Goal: Task Accomplishment & Management: Use online tool/utility

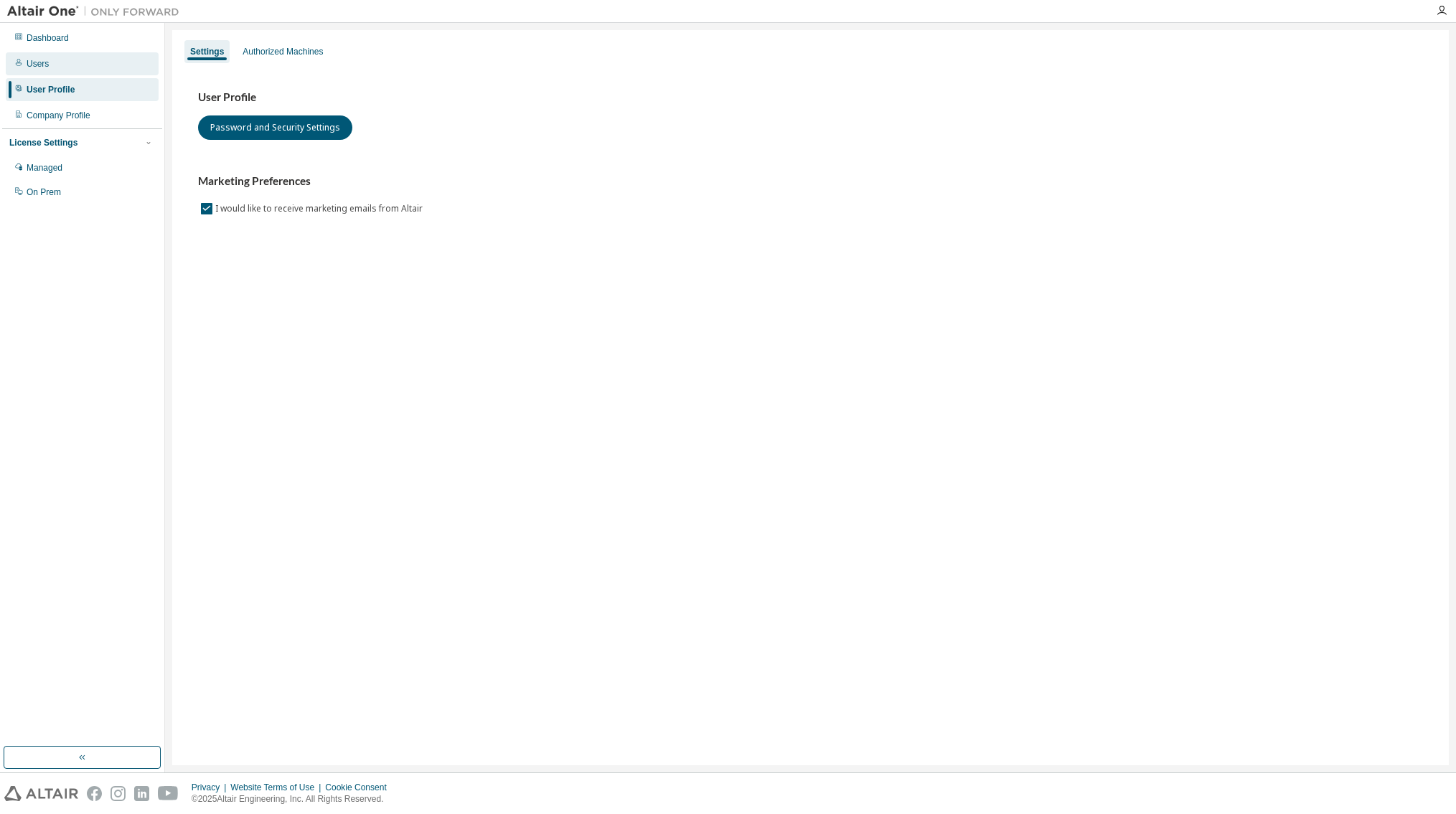
click at [62, 61] on div "Users" at bounding box center [81, 64] width 153 height 23
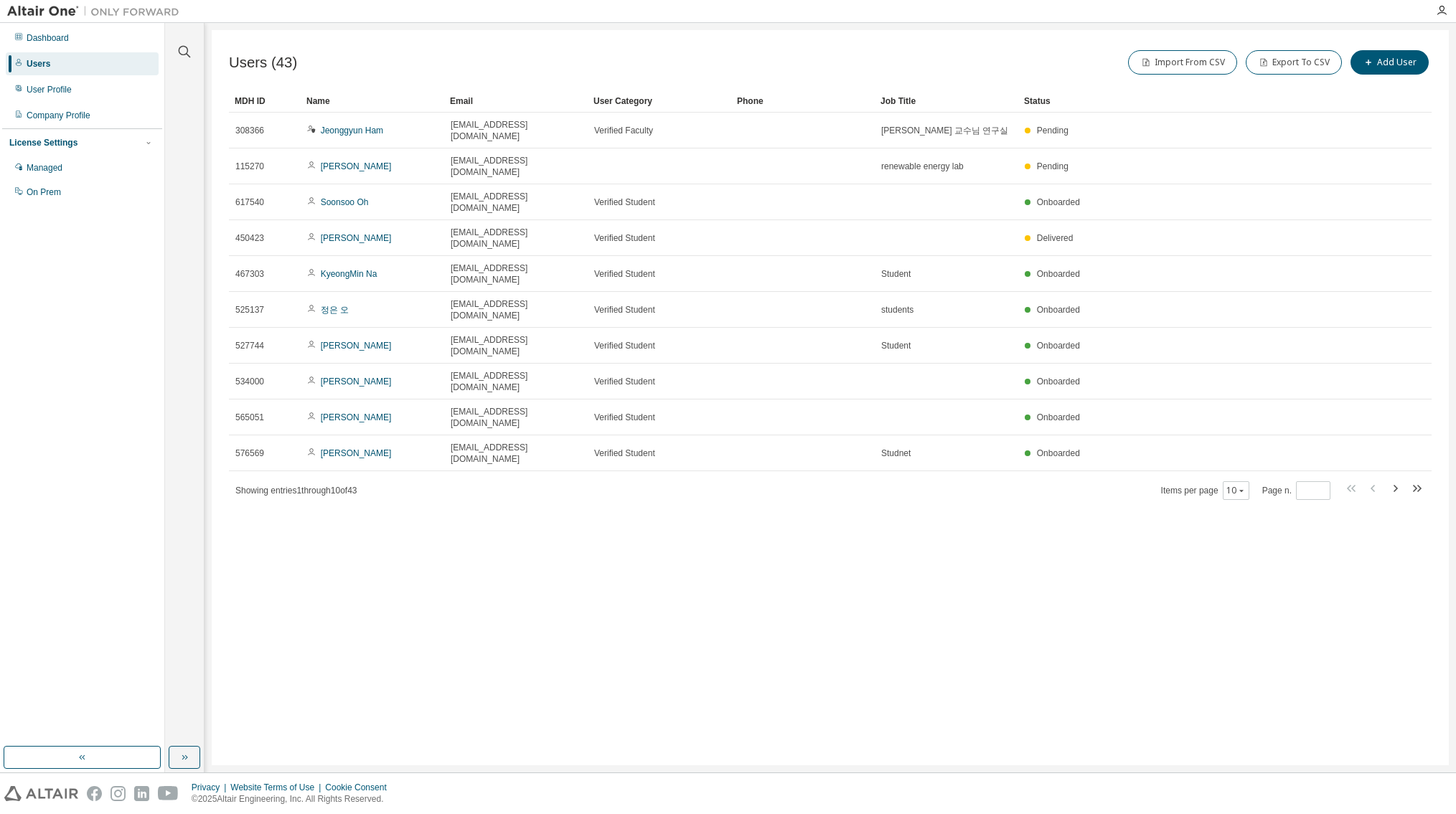
click at [471, 433] on div "Users (43) Import From CSV Export To CSV Add User Clear Load Save Save As Field…" at bounding box center [830, 397] width 1237 height 735
click at [951, 417] on div "Users (43) Import From CSV Export To CSV Add User Clear Load Save Save As Field…" at bounding box center [830, 397] width 1237 height 735
click at [947, 417] on div "Users (43) Import From CSV Export To CSV Add User Clear Load Save Save As Field…" at bounding box center [830, 397] width 1237 height 735
click at [947, 410] on div "Users (43) Import From CSV Export To CSV Add User Clear Load Save Save As Field…" at bounding box center [830, 397] width 1237 height 735
click at [1392, 480] on icon "button" at bounding box center [1395, 488] width 17 height 17
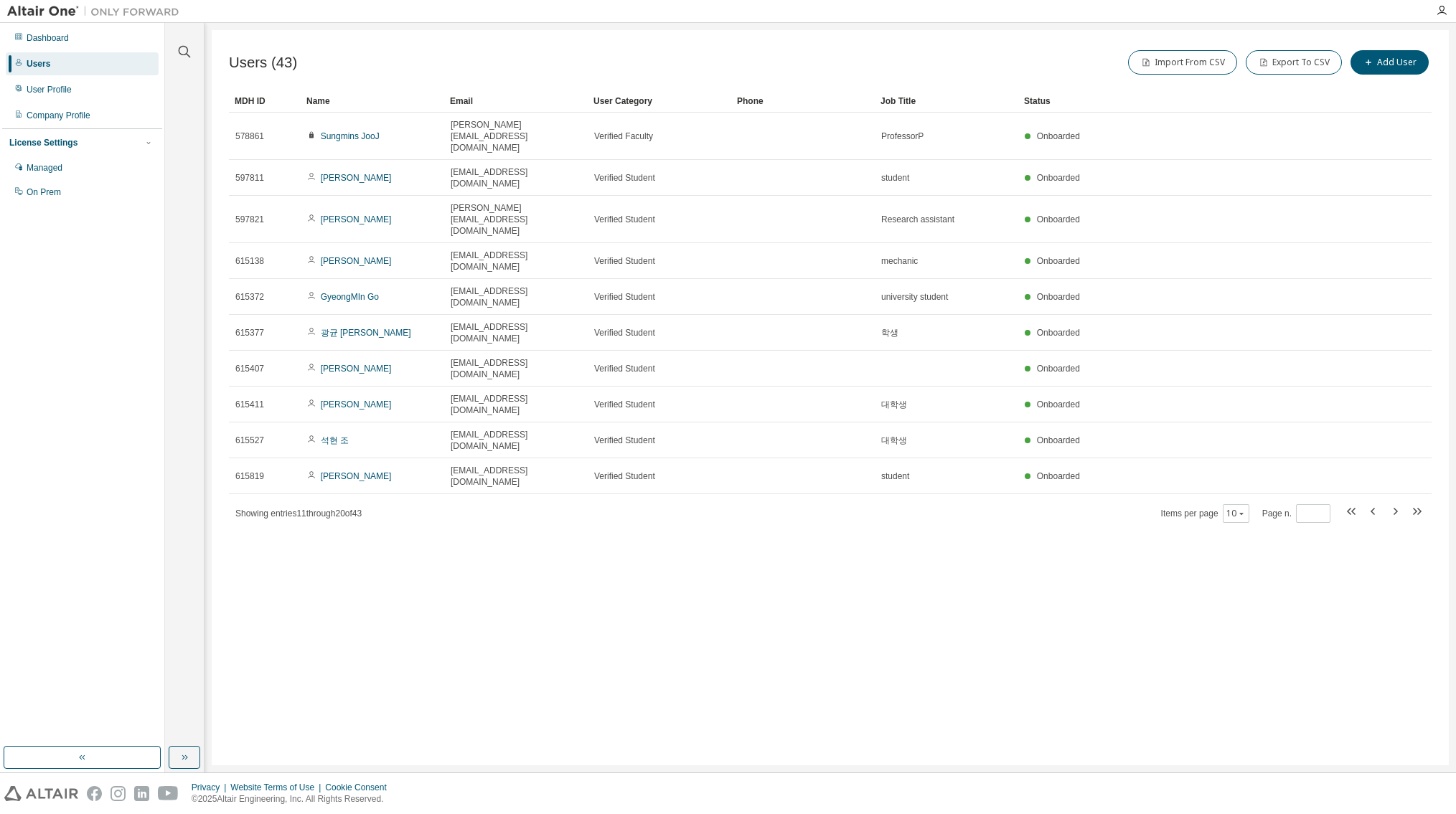
drag, startPoint x: 1392, startPoint y: 373, endPoint x: 1119, endPoint y: 589, distance: 348.1
click at [1209, 574] on div "Users (43) Import From CSV Export To CSV Add User Clear Load Save Save As Field…" at bounding box center [830, 397] width 1237 height 735
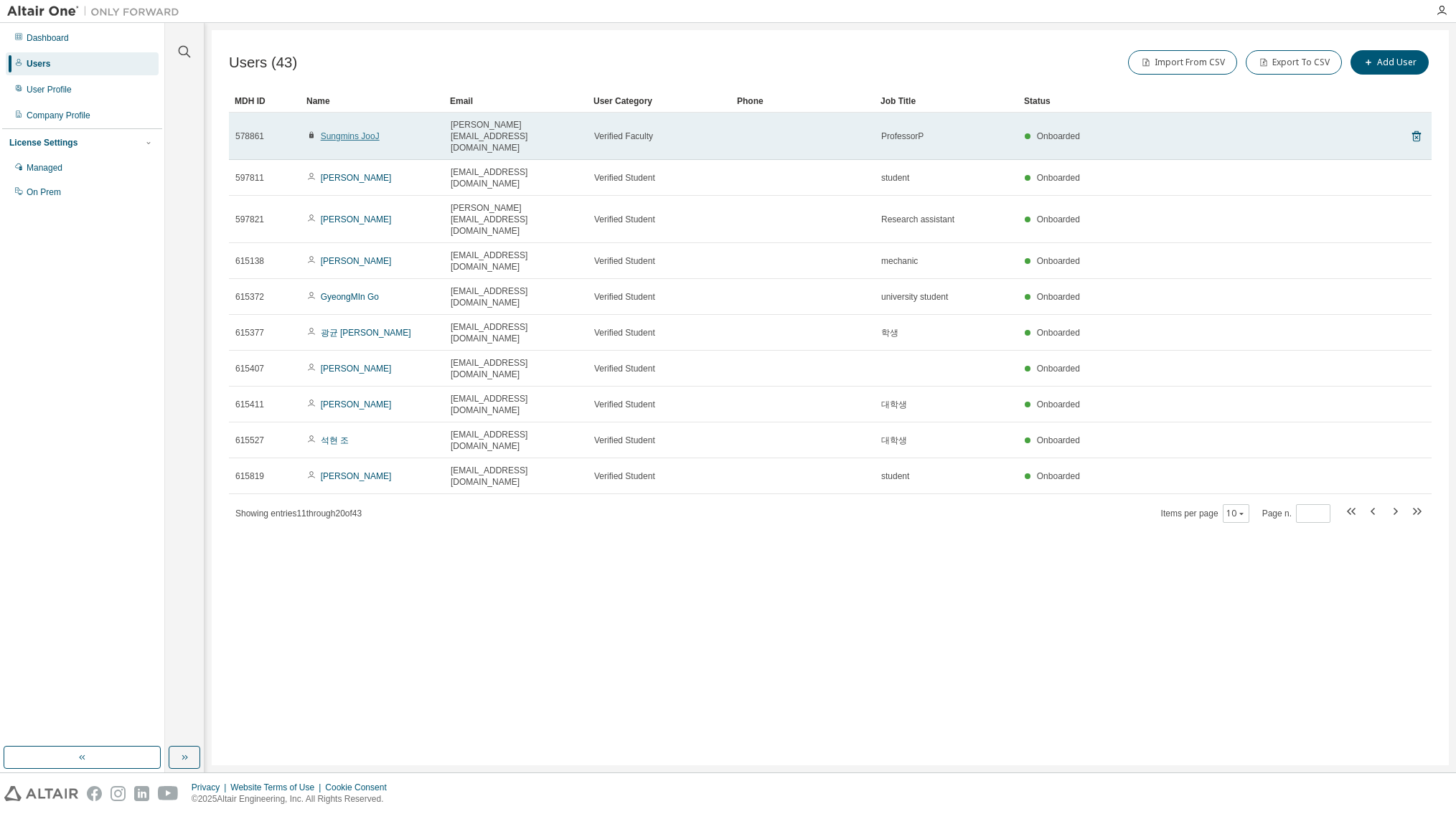
click at [354, 131] on link "Sungmins JooJ" at bounding box center [350, 136] width 59 height 10
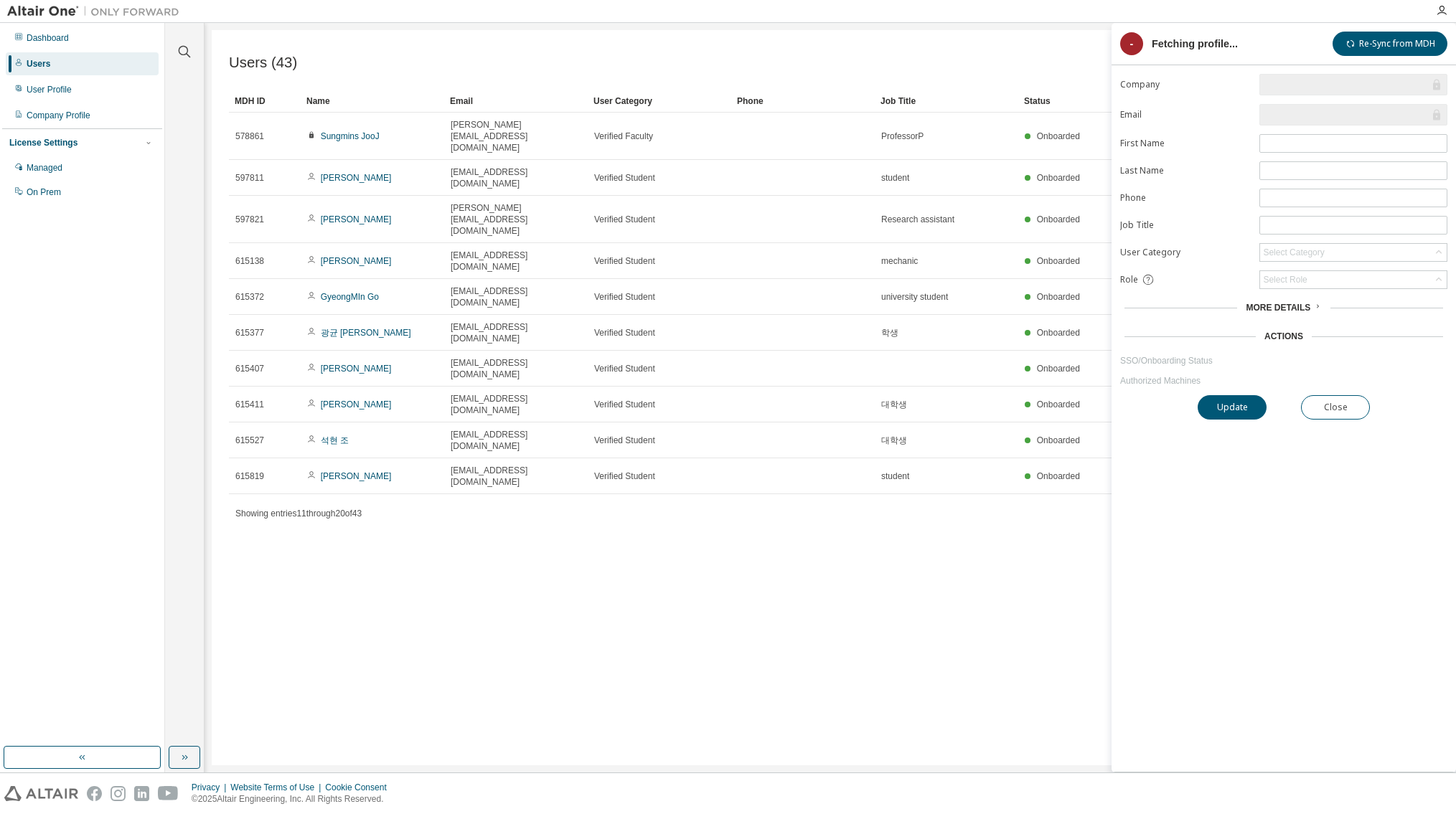
type input "*"
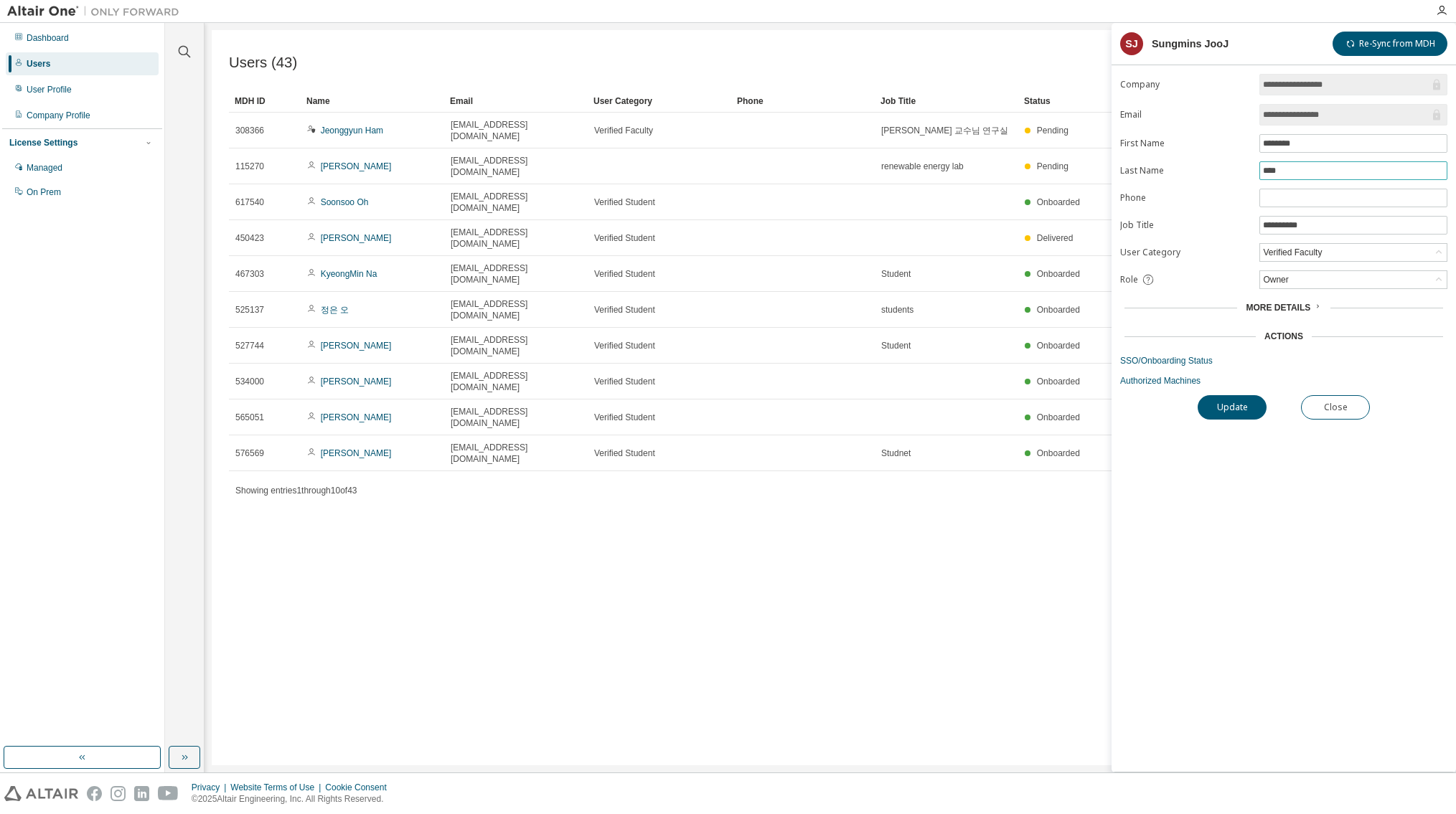
click at [1315, 168] on input "****" at bounding box center [1353, 170] width 181 height 11
type input "***"
click at [1231, 406] on button "Update" at bounding box center [1232, 408] width 69 height 25
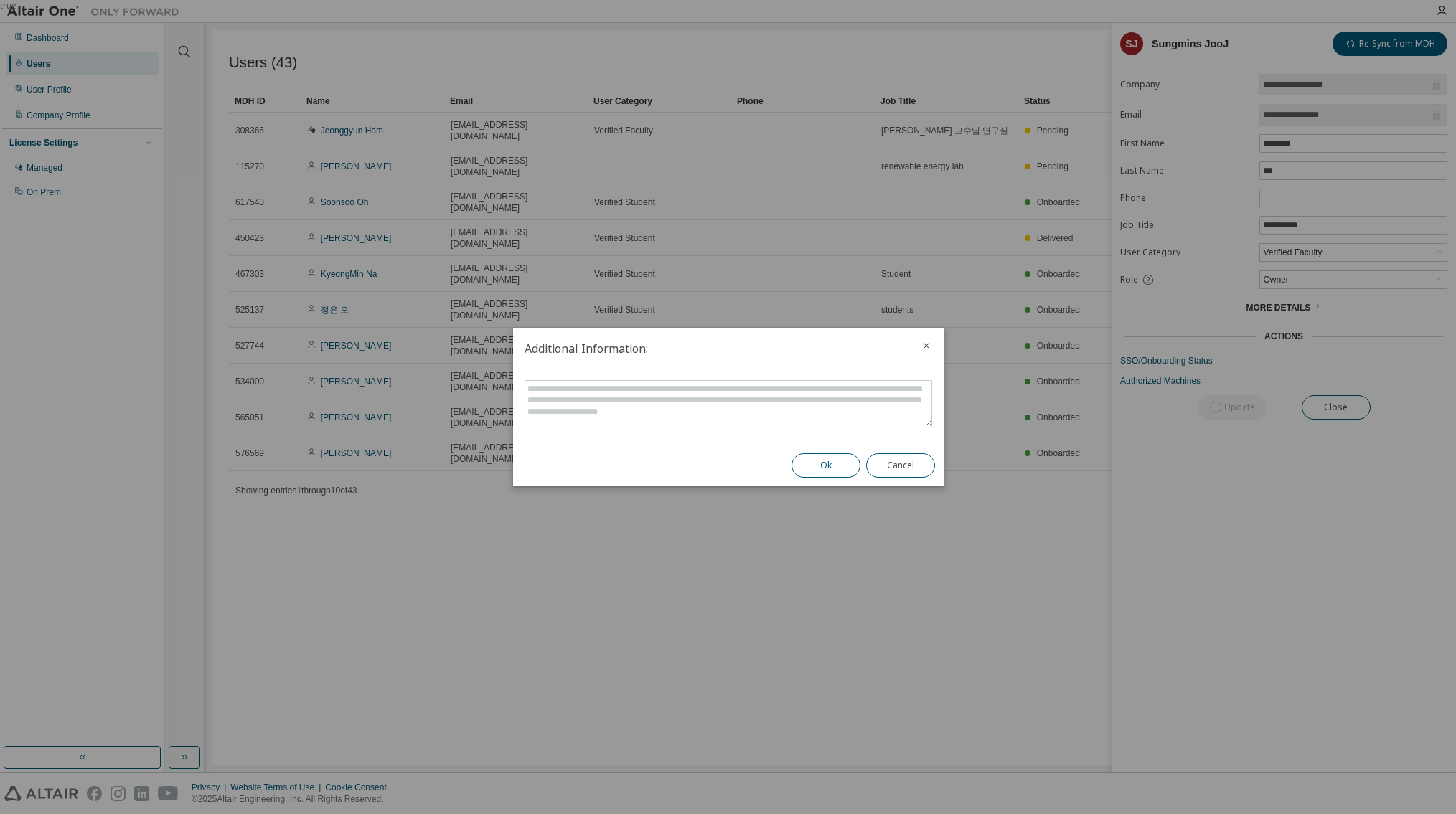
click at [810, 464] on button "Ok" at bounding box center [826, 466] width 69 height 25
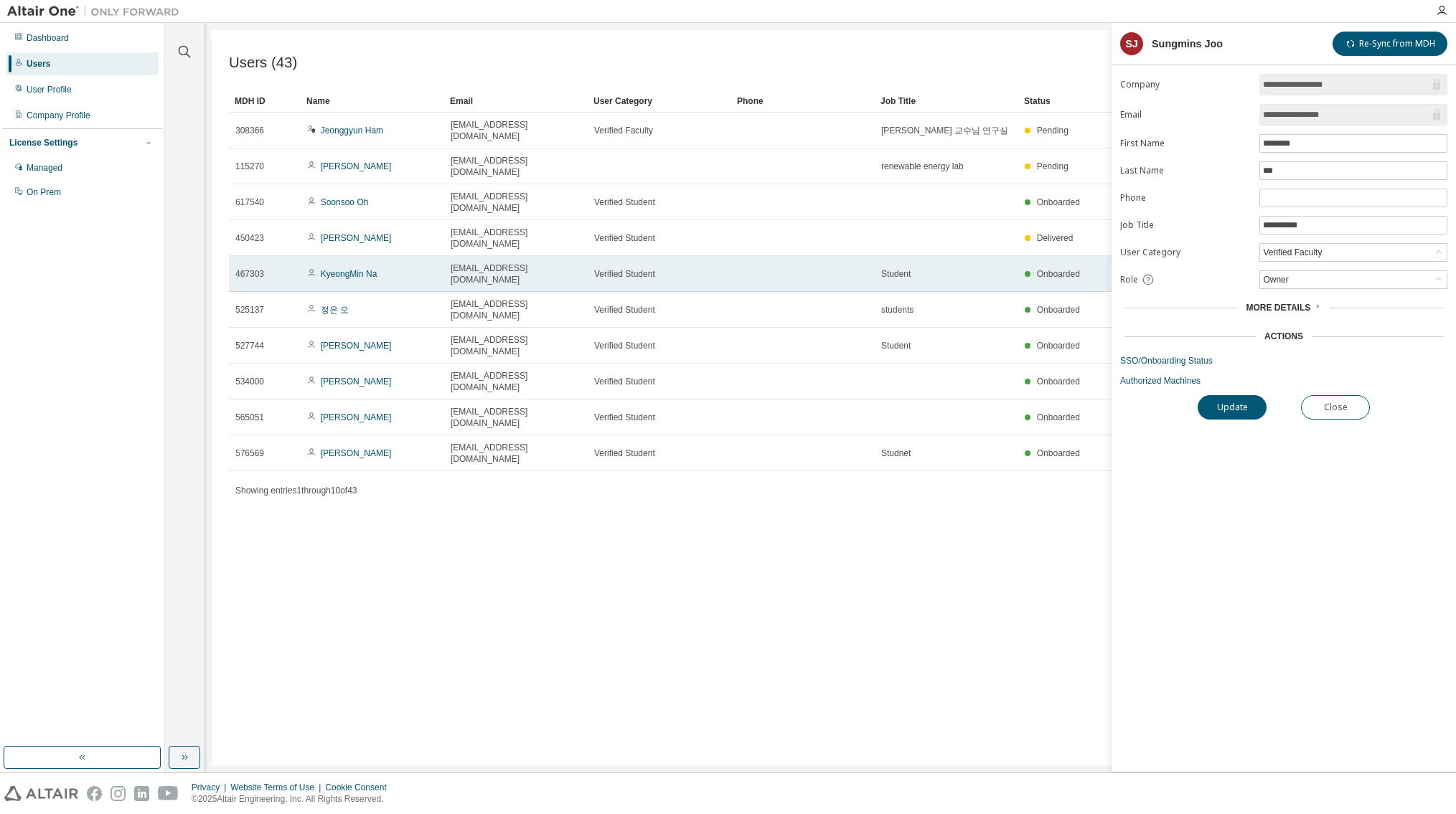
click at [488, 263] on span "skrudals15@chosun.kr" at bounding box center [516, 274] width 130 height 23
click at [337, 269] on link "KyeongMin Na" at bounding box center [349, 274] width 57 height 10
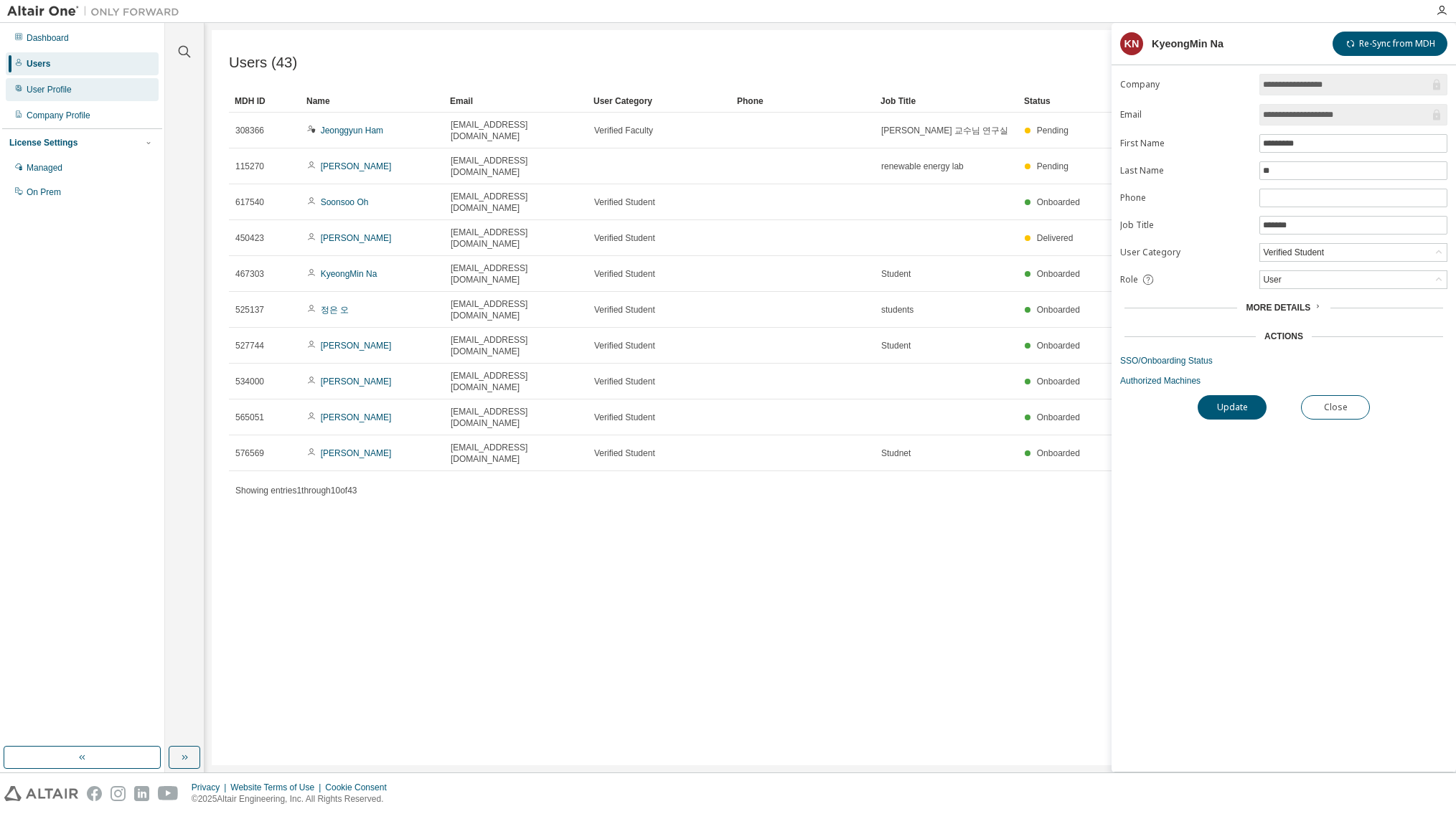
click at [48, 88] on div "User Profile" at bounding box center [49, 90] width 45 height 11
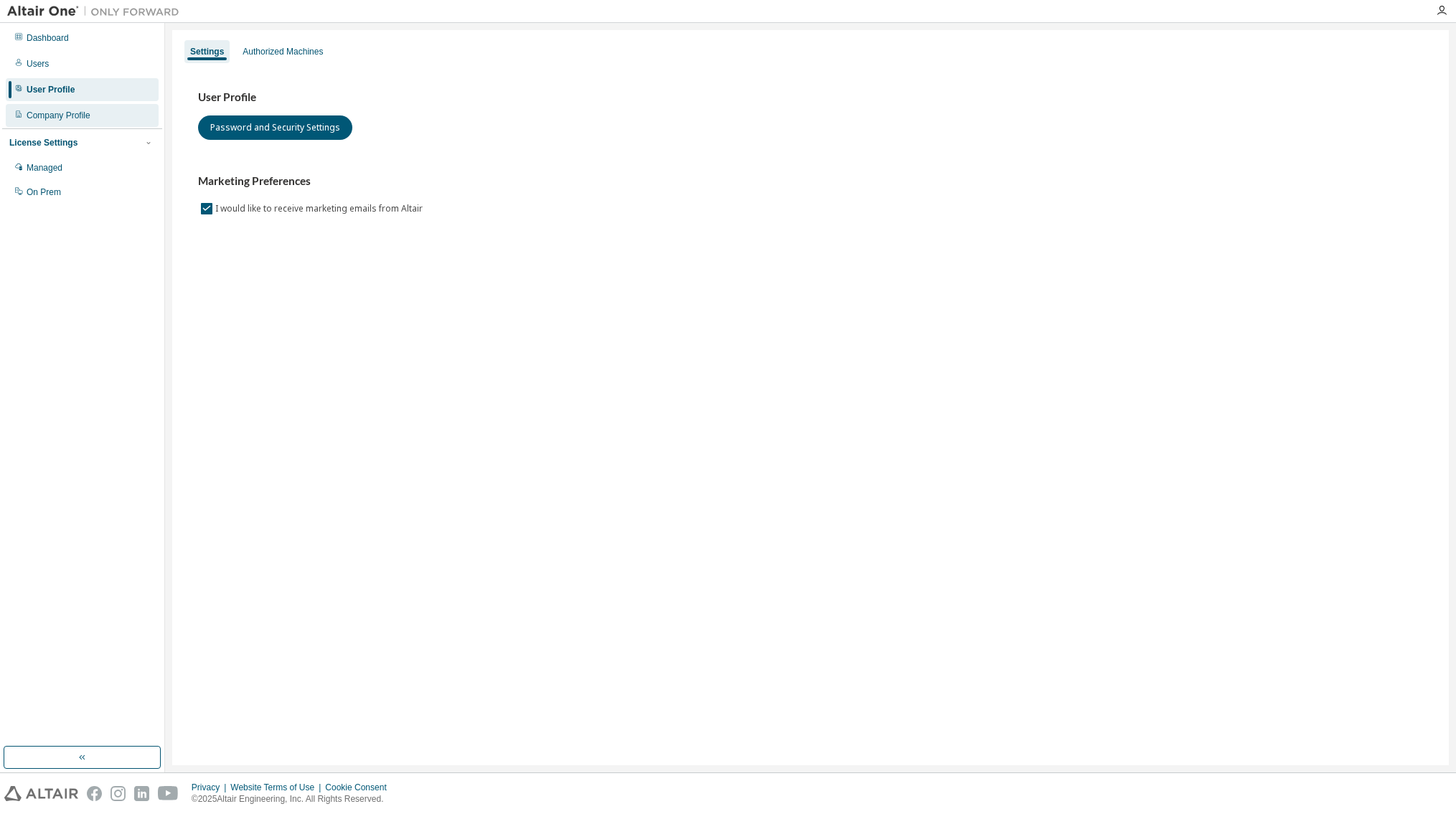
click at [58, 117] on div "Company Profile" at bounding box center [58, 115] width 64 height 11
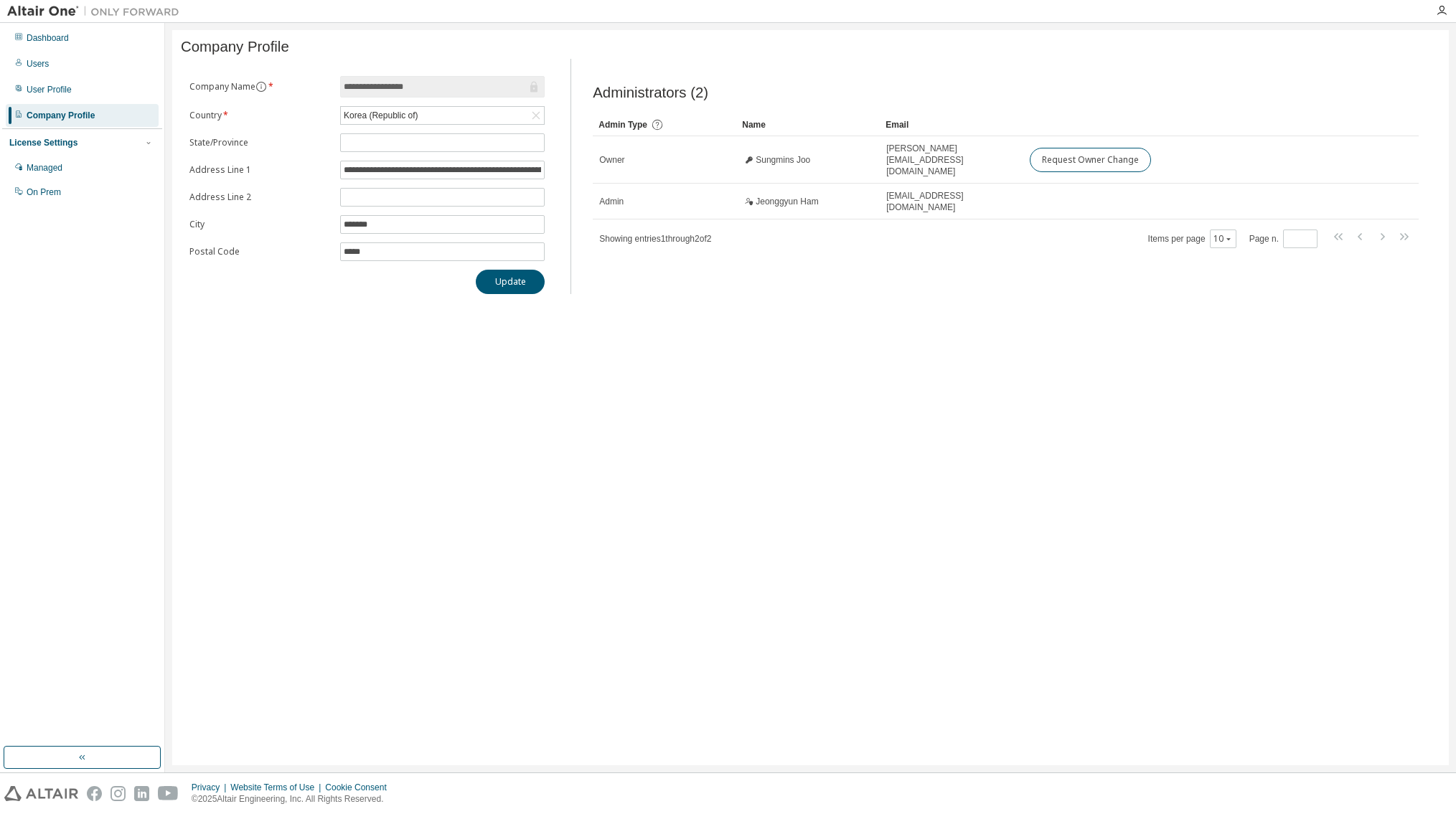
click at [248, 300] on div "**********" at bounding box center [810, 397] width 1277 height 735
click at [251, 268] on div "**********" at bounding box center [367, 185] width 373 height 218
click at [250, 258] on label "Postal Code" at bounding box center [260, 251] width 142 height 11
click at [82, 146] on div "License Settings" at bounding box center [82, 143] width 146 height 13
click at [75, 144] on div "License Settings" at bounding box center [82, 143] width 146 height 13
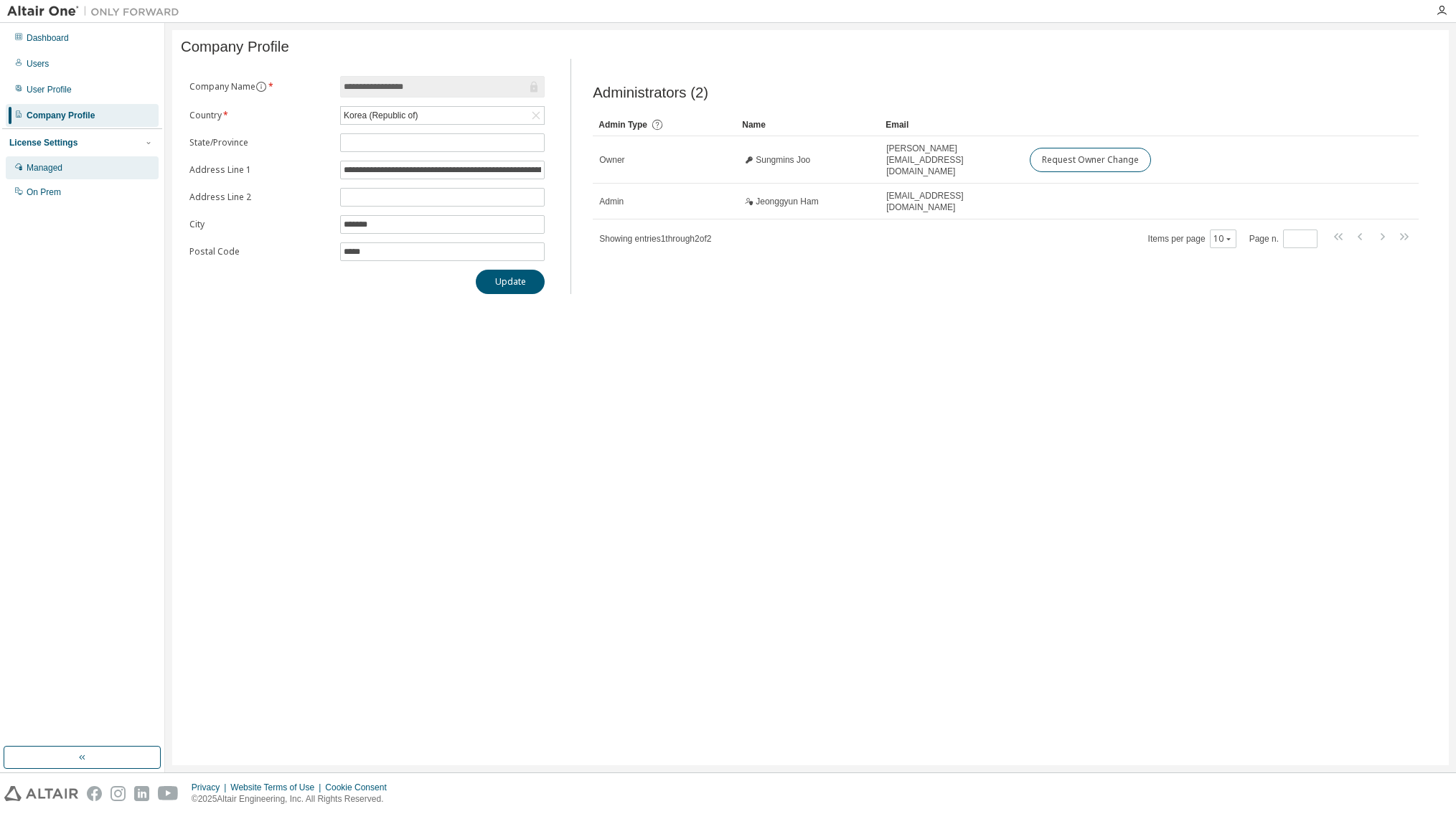
click at [65, 166] on div "Managed" at bounding box center [81, 168] width 153 height 23
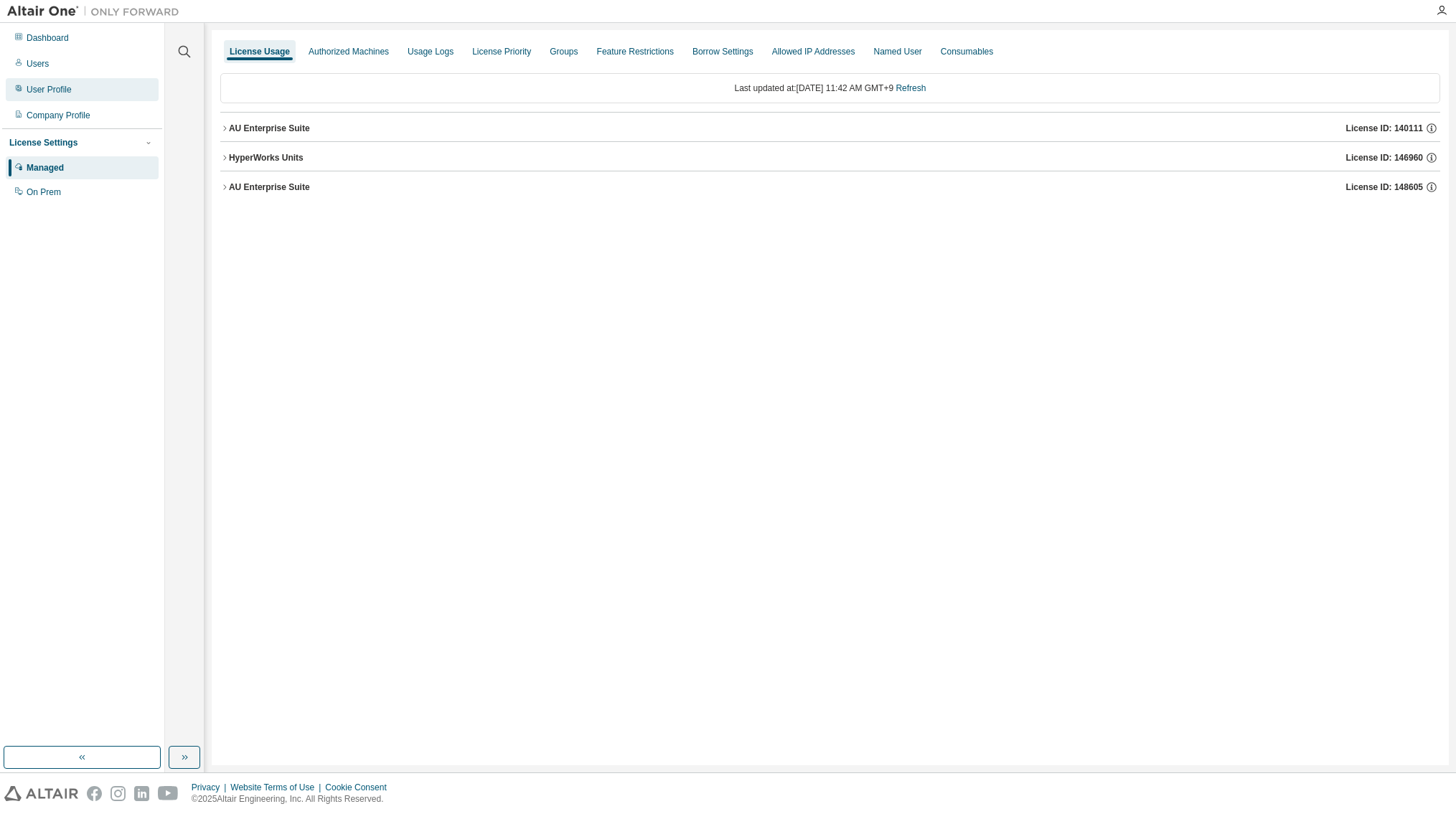
click at [69, 94] on div "User Profile" at bounding box center [49, 90] width 45 height 11
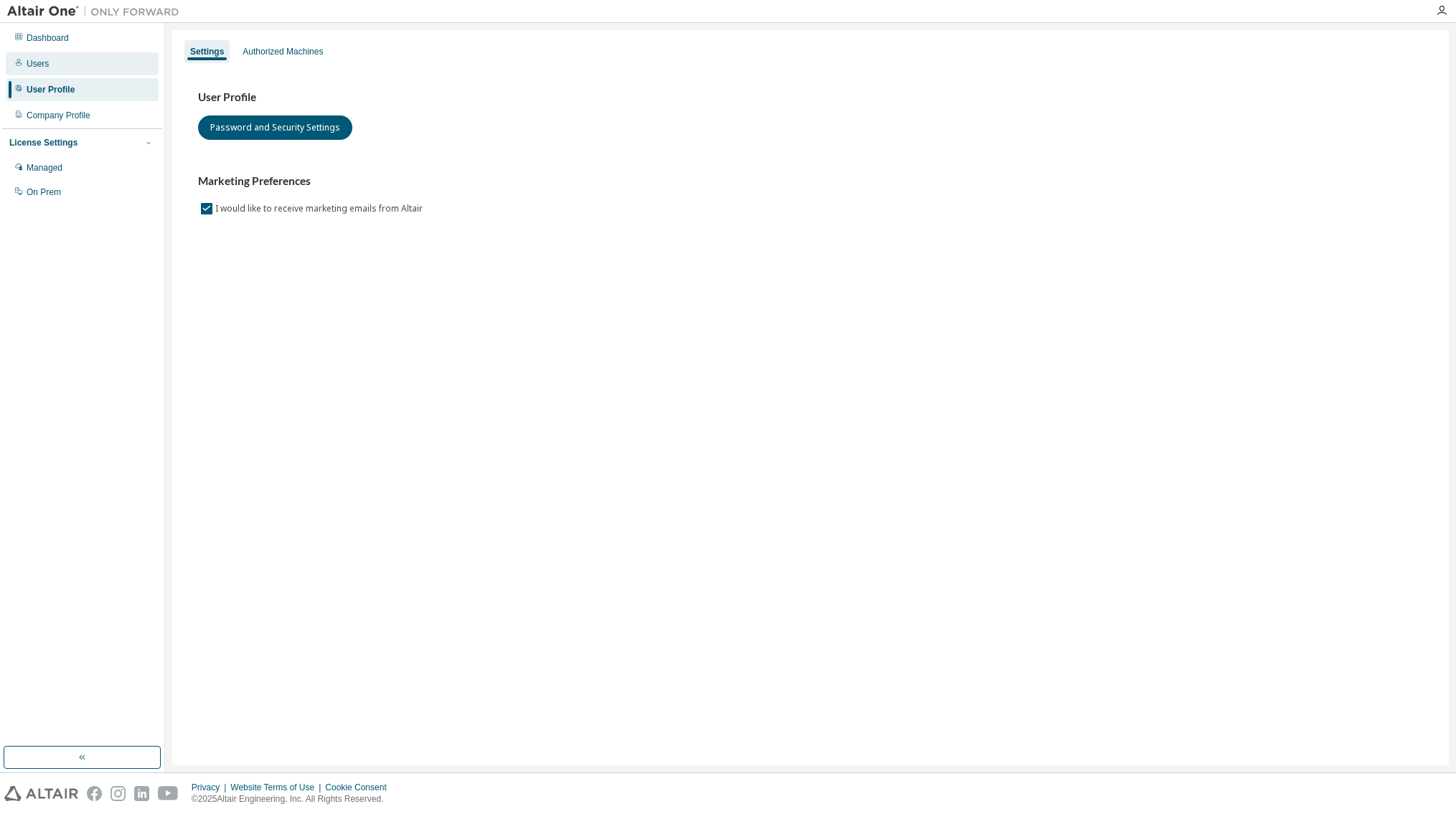
click at [63, 61] on div "Users" at bounding box center [81, 64] width 153 height 23
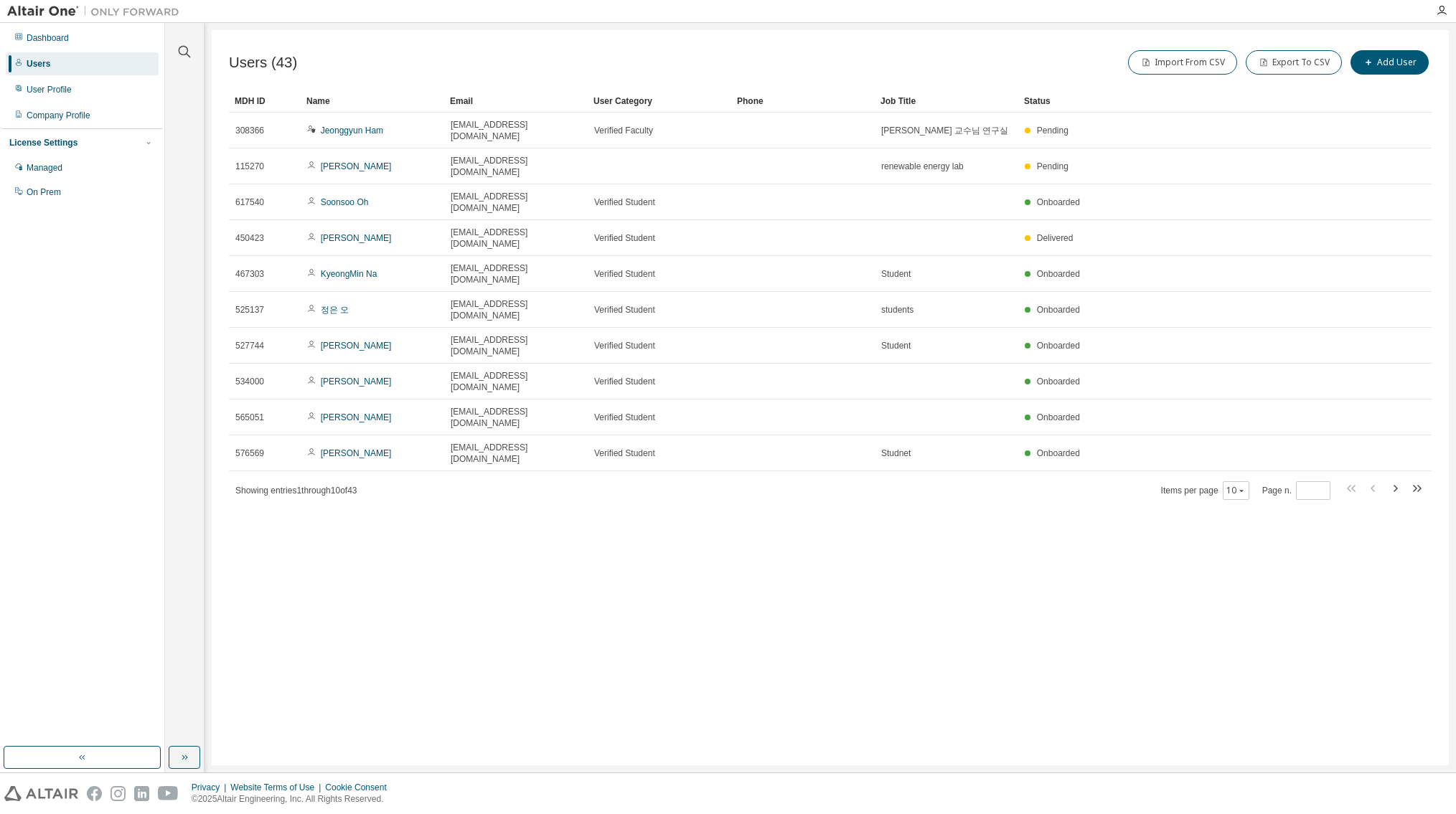
click at [1311, 464] on div "Users (43) Import From CSV Export To CSV Add User Clear Load Save Save As Field…" at bounding box center [830, 397] width 1237 height 735
click at [1316, 466] on div "Users (43) Import From CSV Export To CSV Add User Clear Load Save Save As Field…" at bounding box center [830, 397] width 1237 height 735
click at [1316, 459] on div "Users (43) Import From CSV Export To CSV Add User Clear Load Save Save As Field…" at bounding box center [830, 397] width 1237 height 735
click at [1323, 447] on div "Users (43) Import From CSV Export To CSV Add User Clear Load Save Save As Field…" at bounding box center [830, 397] width 1237 height 735
click at [1393, 480] on icon "button" at bounding box center [1395, 488] width 17 height 17
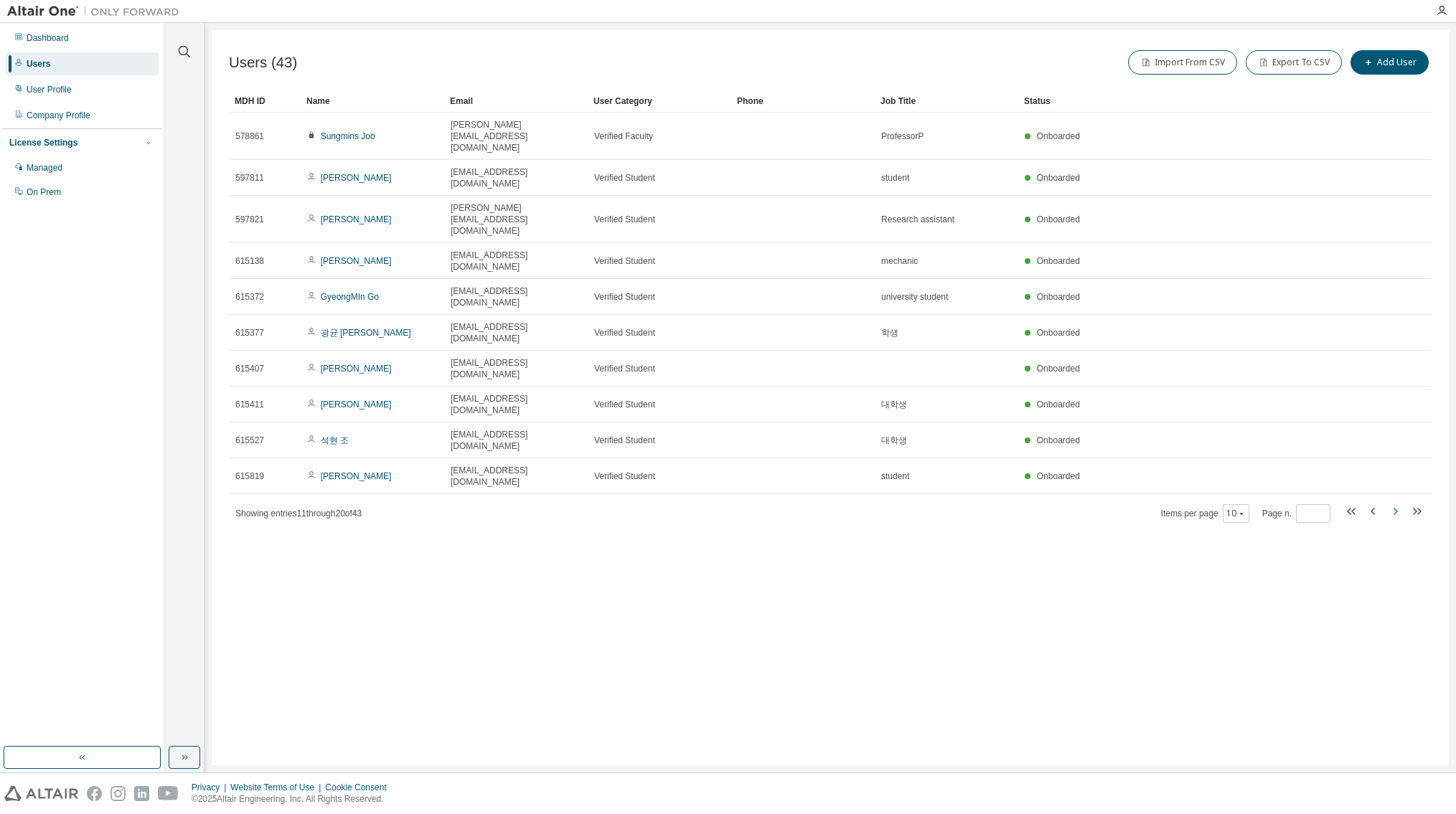
click at [1394, 503] on icon "button" at bounding box center [1395, 511] width 17 height 17
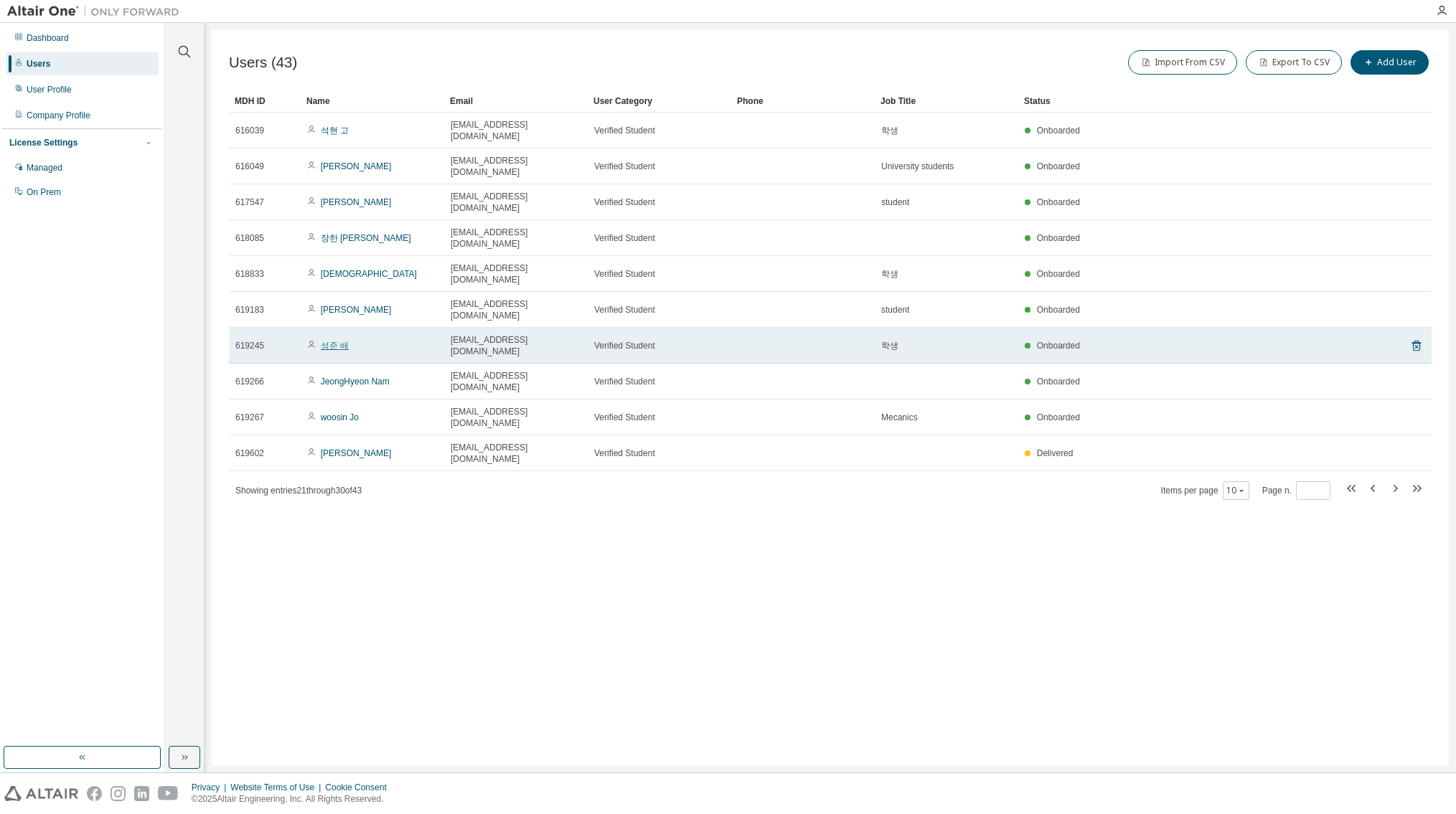
click at [333, 341] on link "성준 배" at bounding box center [334, 346] width 28 height 10
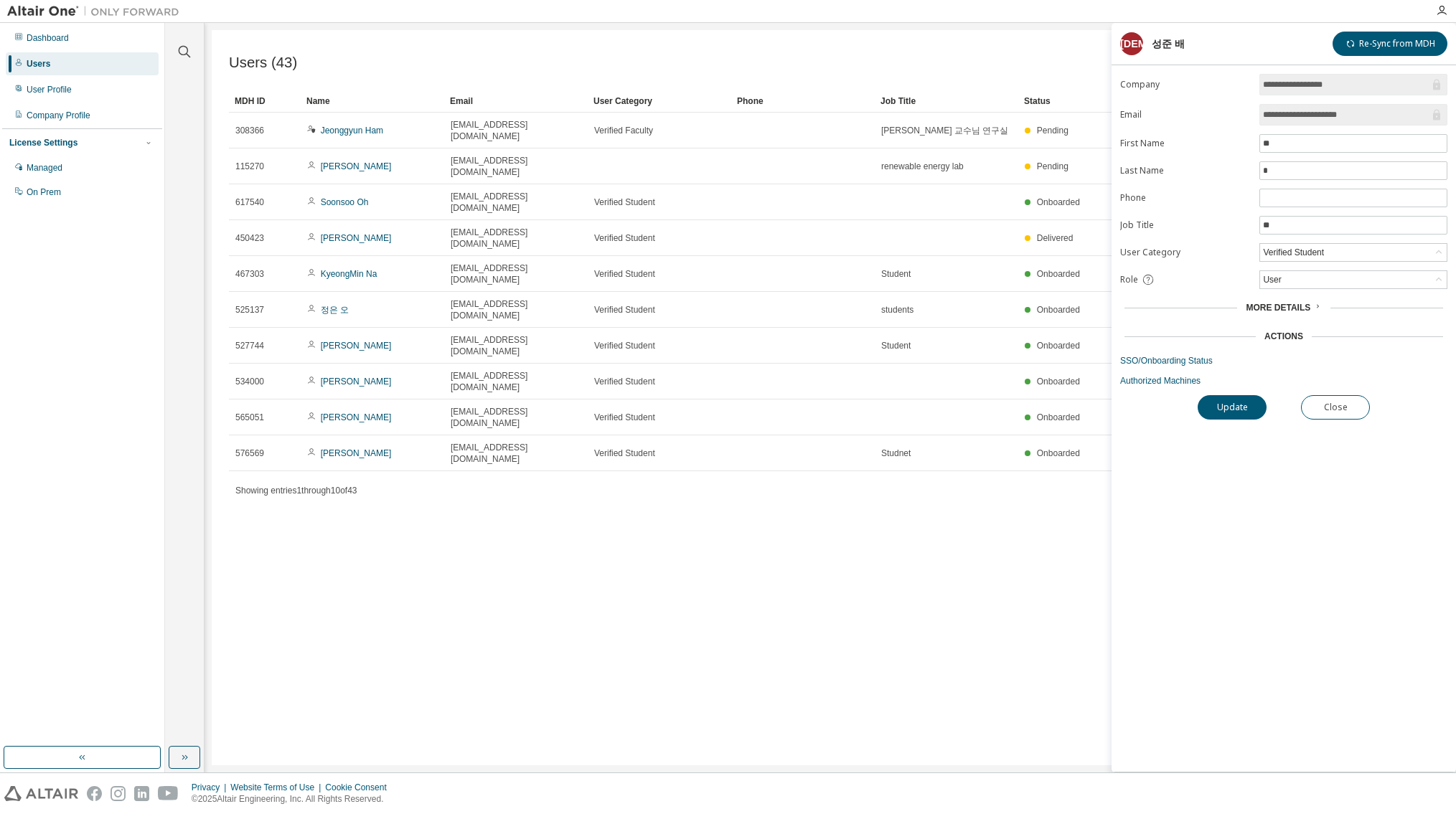
click at [1030, 61] on div "Import From CSV Export To CSV Add User" at bounding box center [1131, 62] width 601 height 30
click at [1326, 402] on button "Close" at bounding box center [1336, 408] width 69 height 25
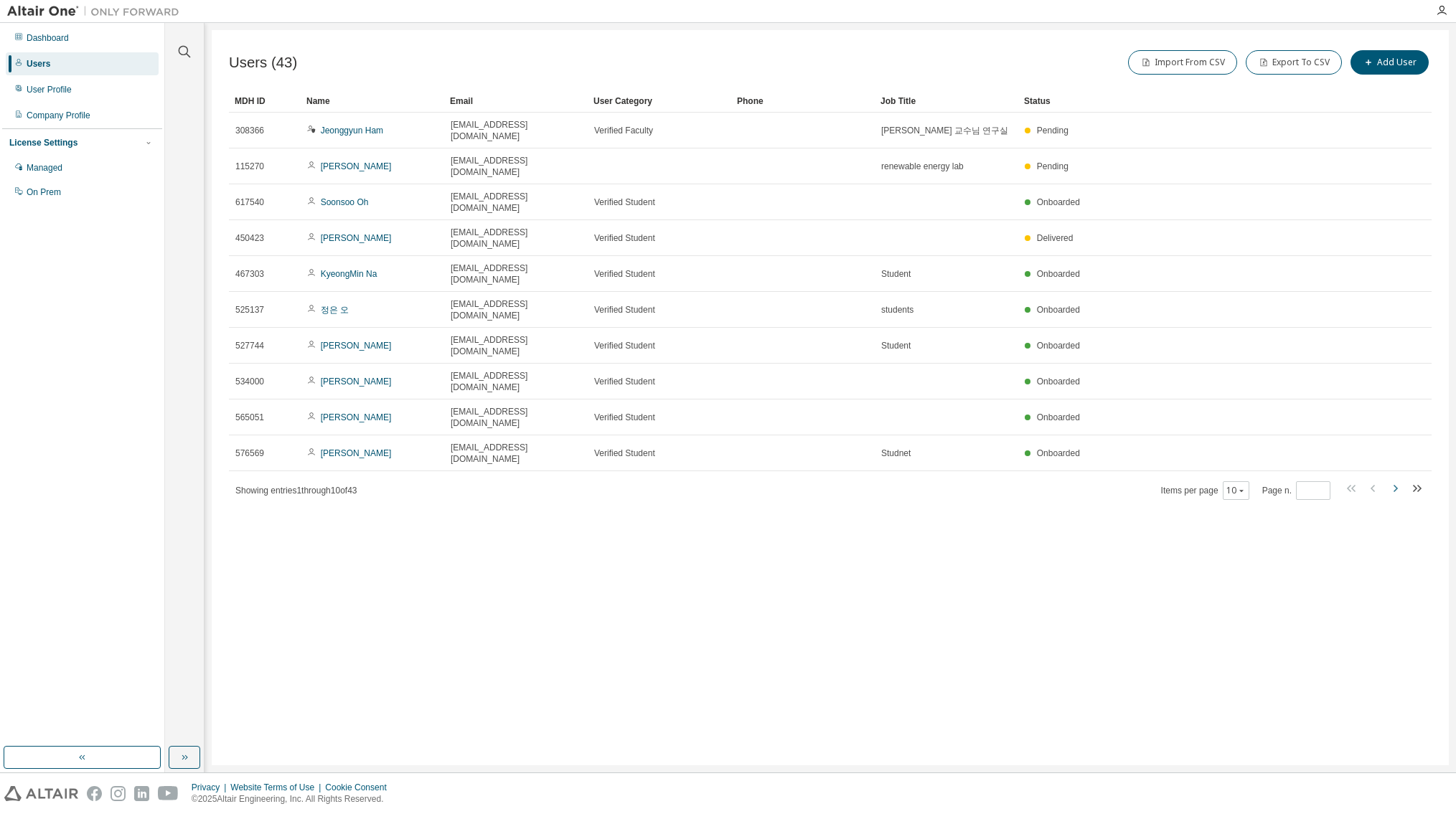
click at [1396, 485] on icon "button" at bounding box center [1396, 488] width 5 height 7
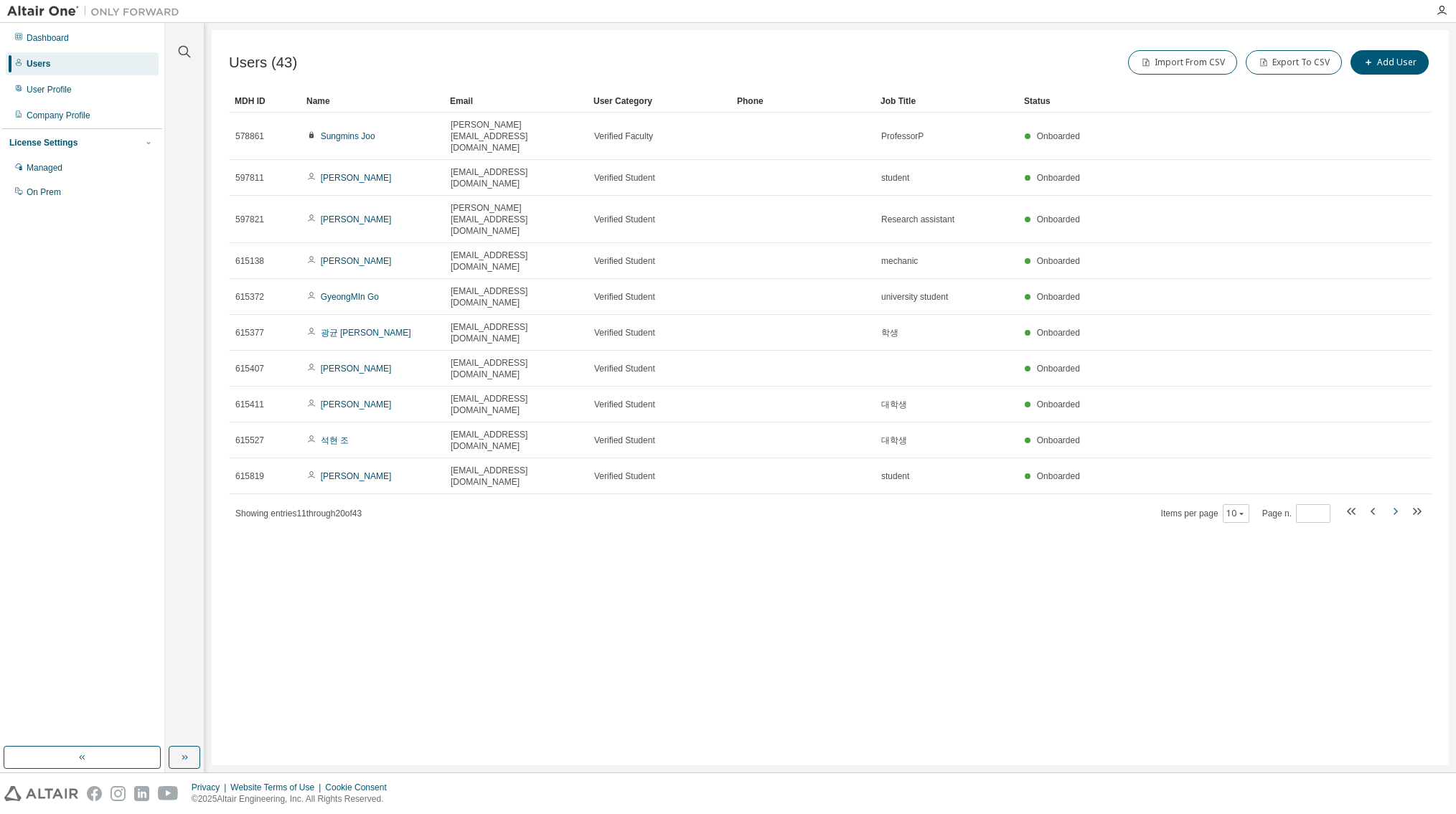
click at [1394, 508] on icon "button" at bounding box center [1396, 511] width 5 height 7
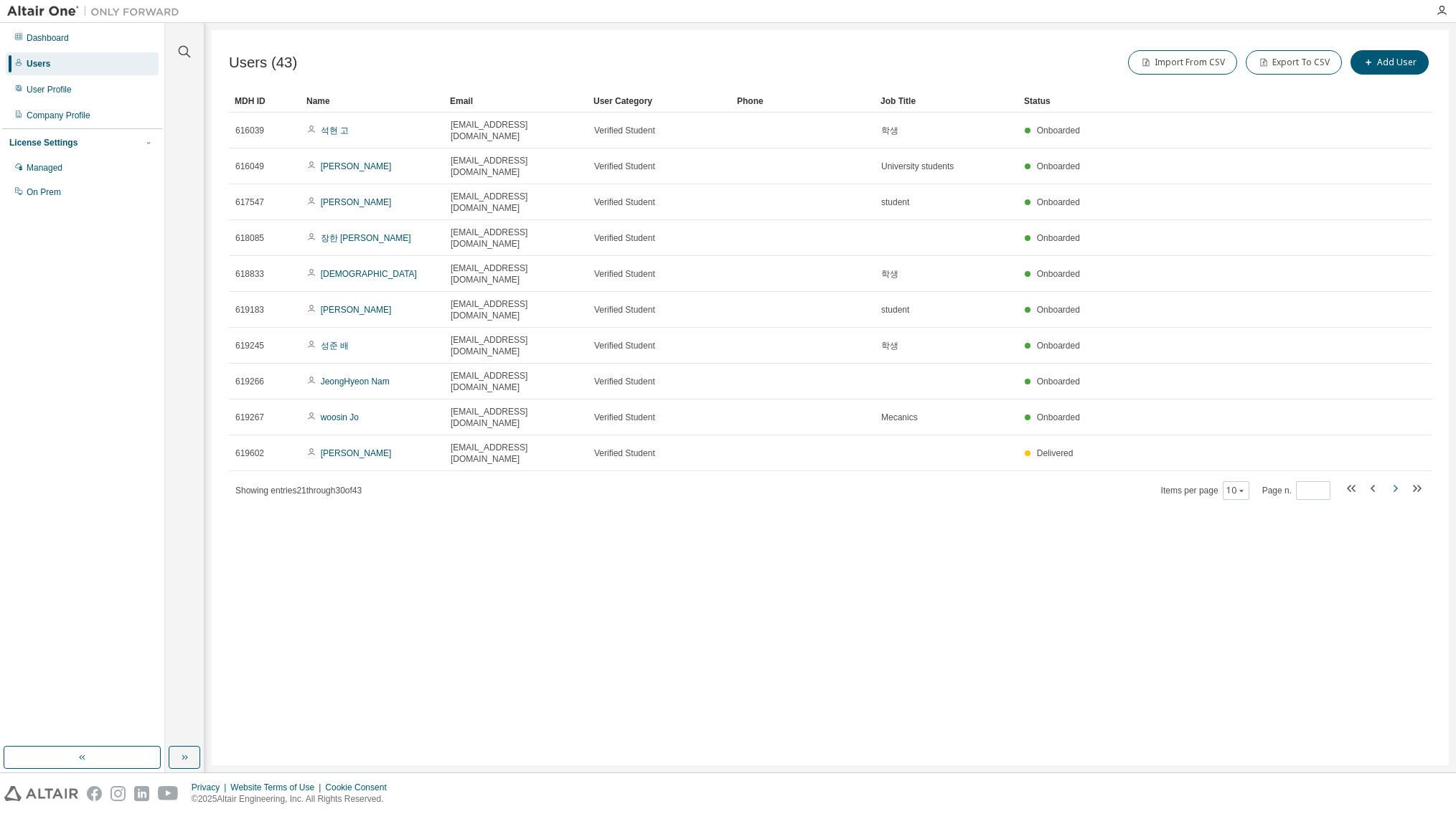
click at [1394, 485] on icon "button" at bounding box center [1396, 488] width 5 height 7
click at [1393, 480] on icon "button" at bounding box center [1395, 488] width 17 height 17
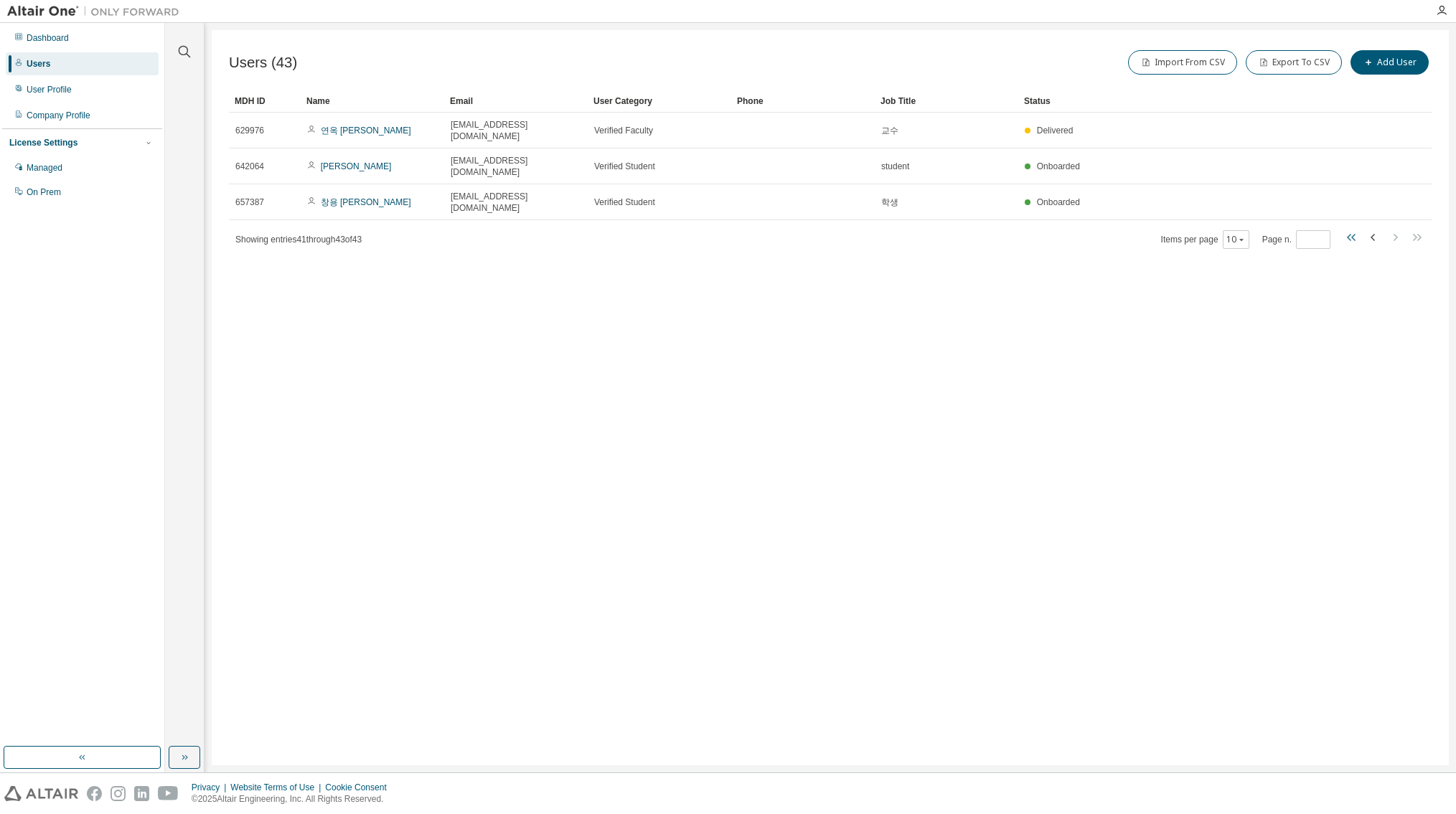
click at [1354, 229] on icon "button" at bounding box center [1352, 238] width 17 height 17
type input "*"
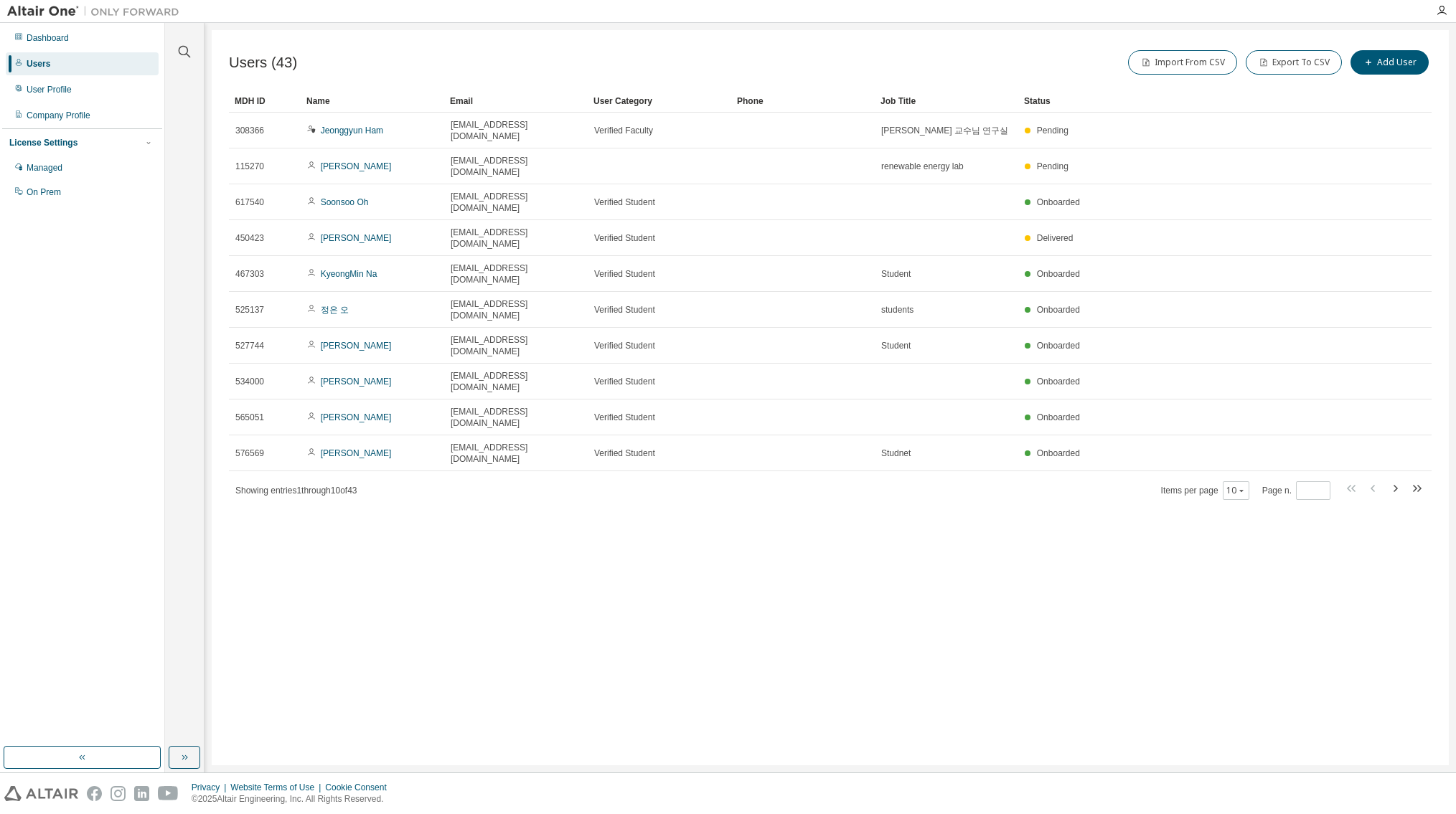
click at [1126, 438] on div "Users (43) Import From CSV Export To CSV Add User Clear Load Save Save As Field…" at bounding box center [830, 397] width 1237 height 735
click at [66, 97] on div "User Profile" at bounding box center [81, 90] width 153 height 23
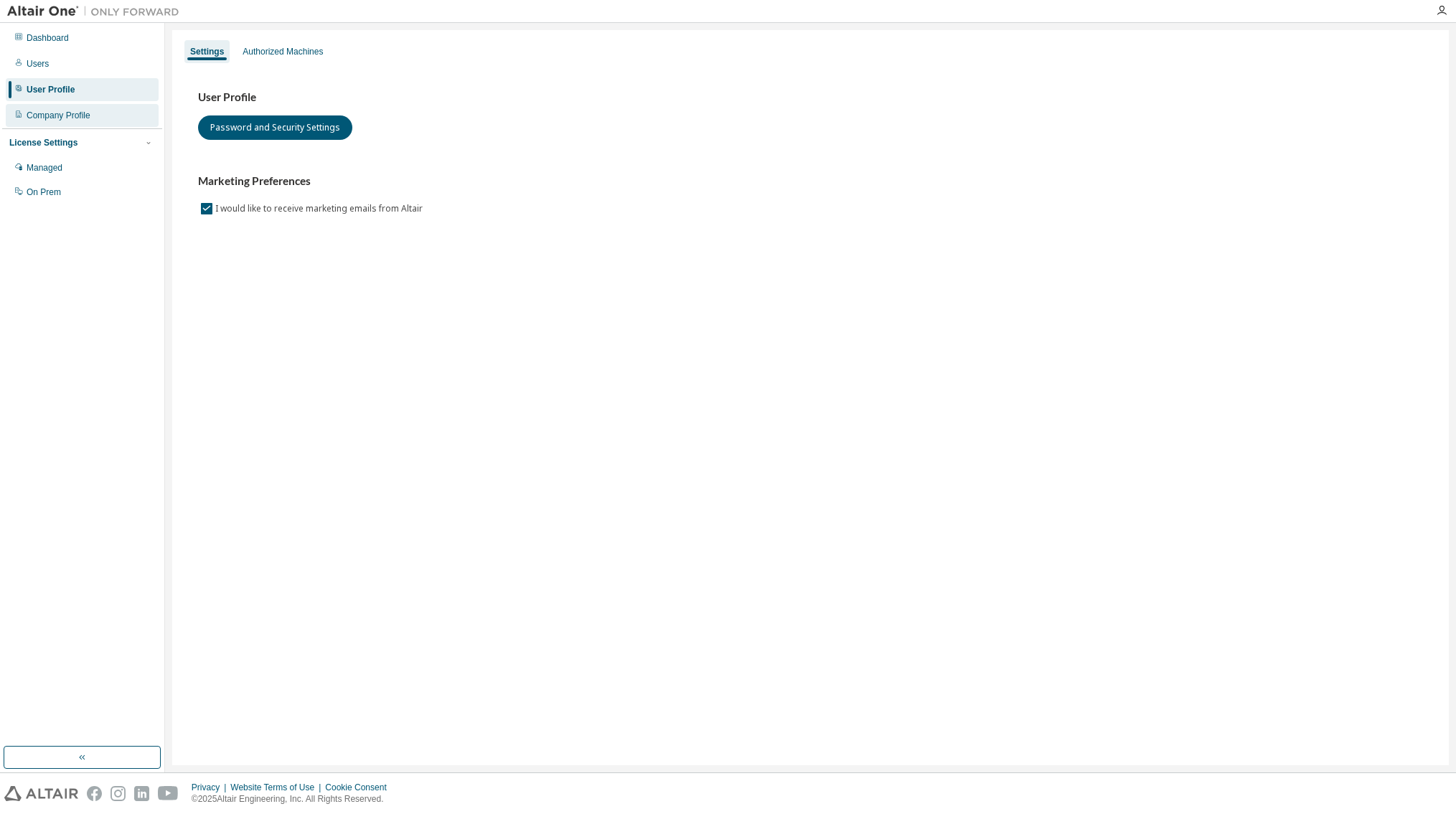
click at [74, 117] on div "Company Profile" at bounding box center [58, 115] width 64 height 11
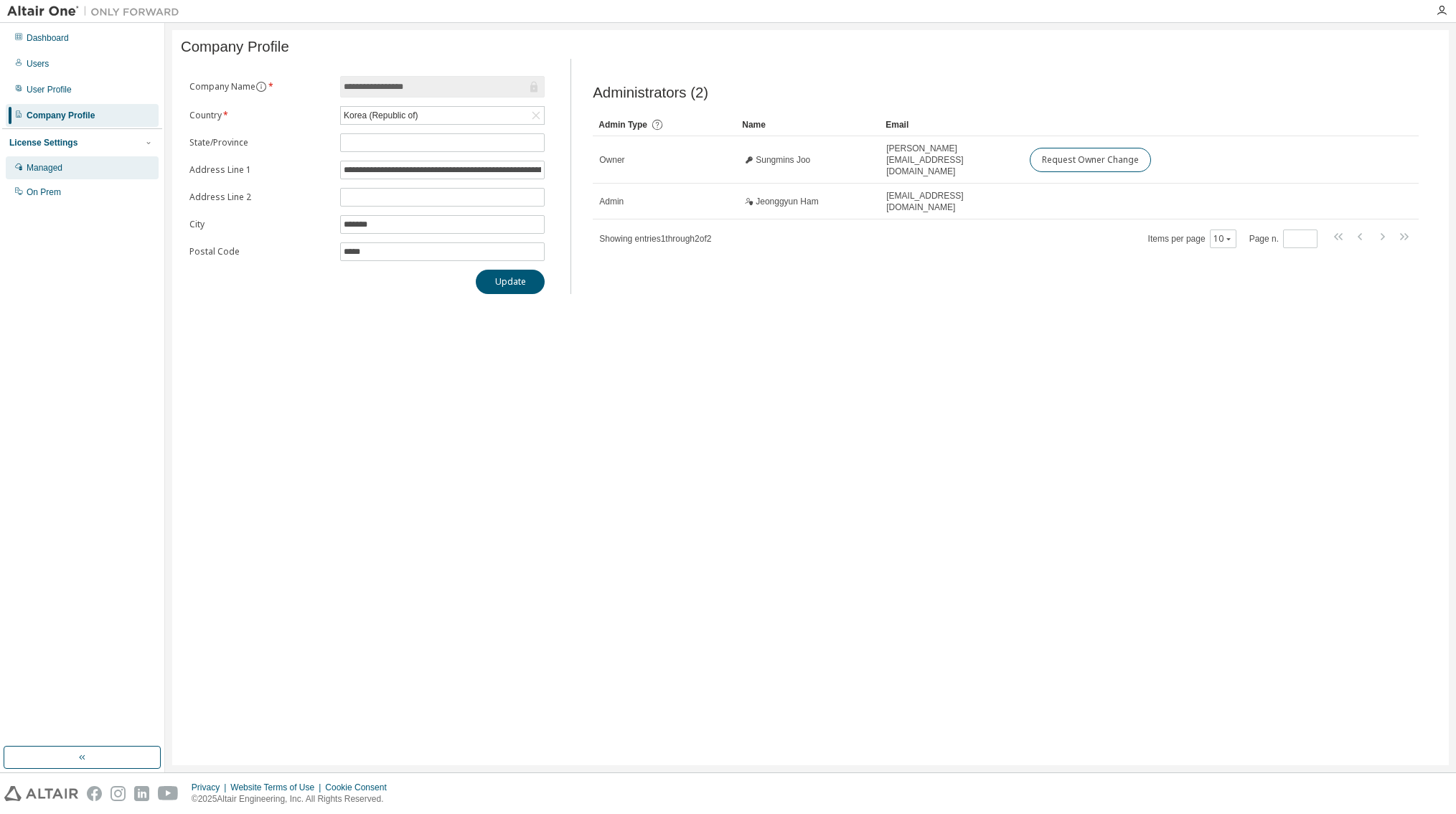
click at [61, 169] on div "Managed" at bounding box center [44, 168] width 36 height 11
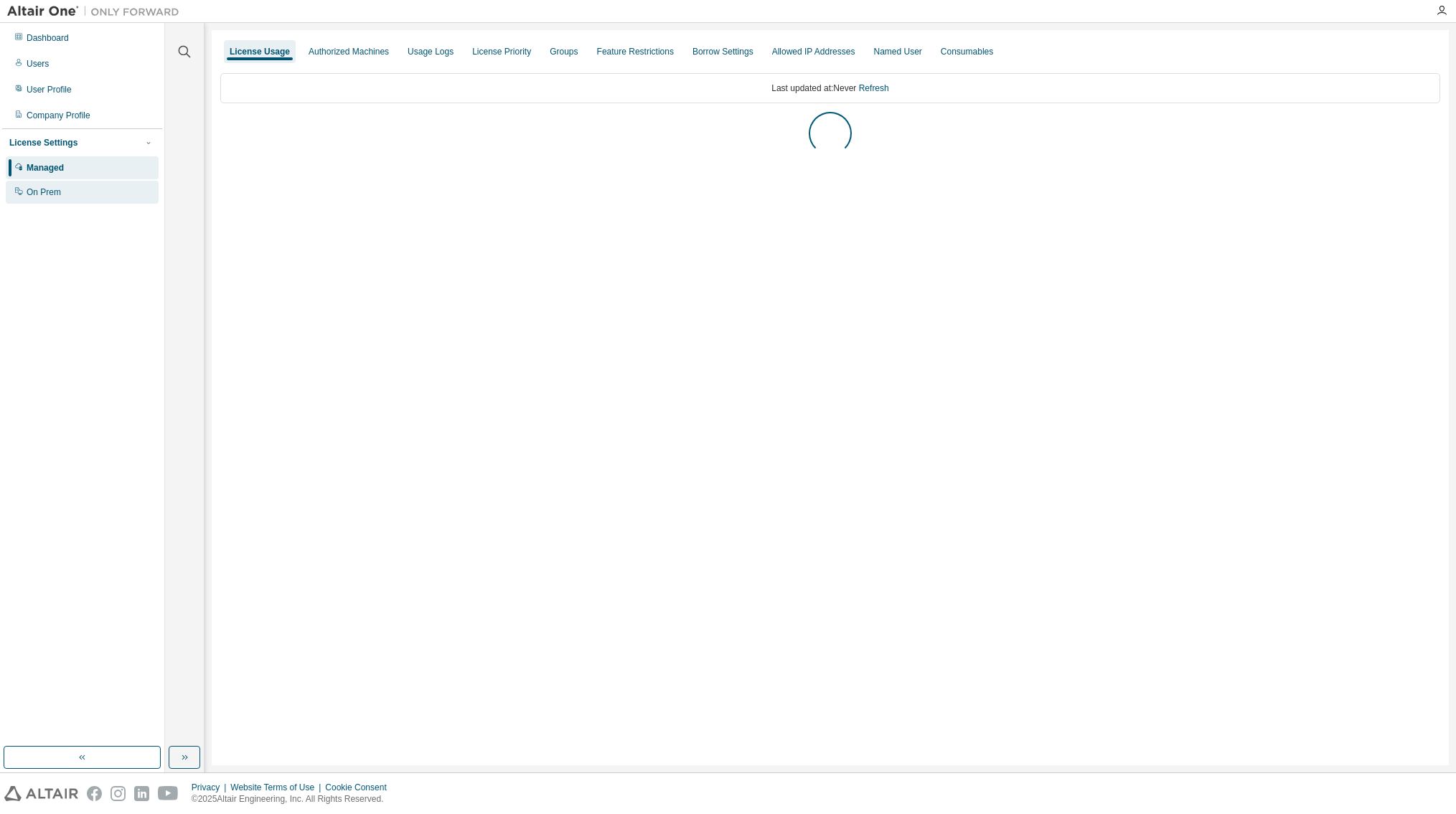
click at [59, 188] on div "On Prem" at bounding box center [44, 192] width 35 height 11
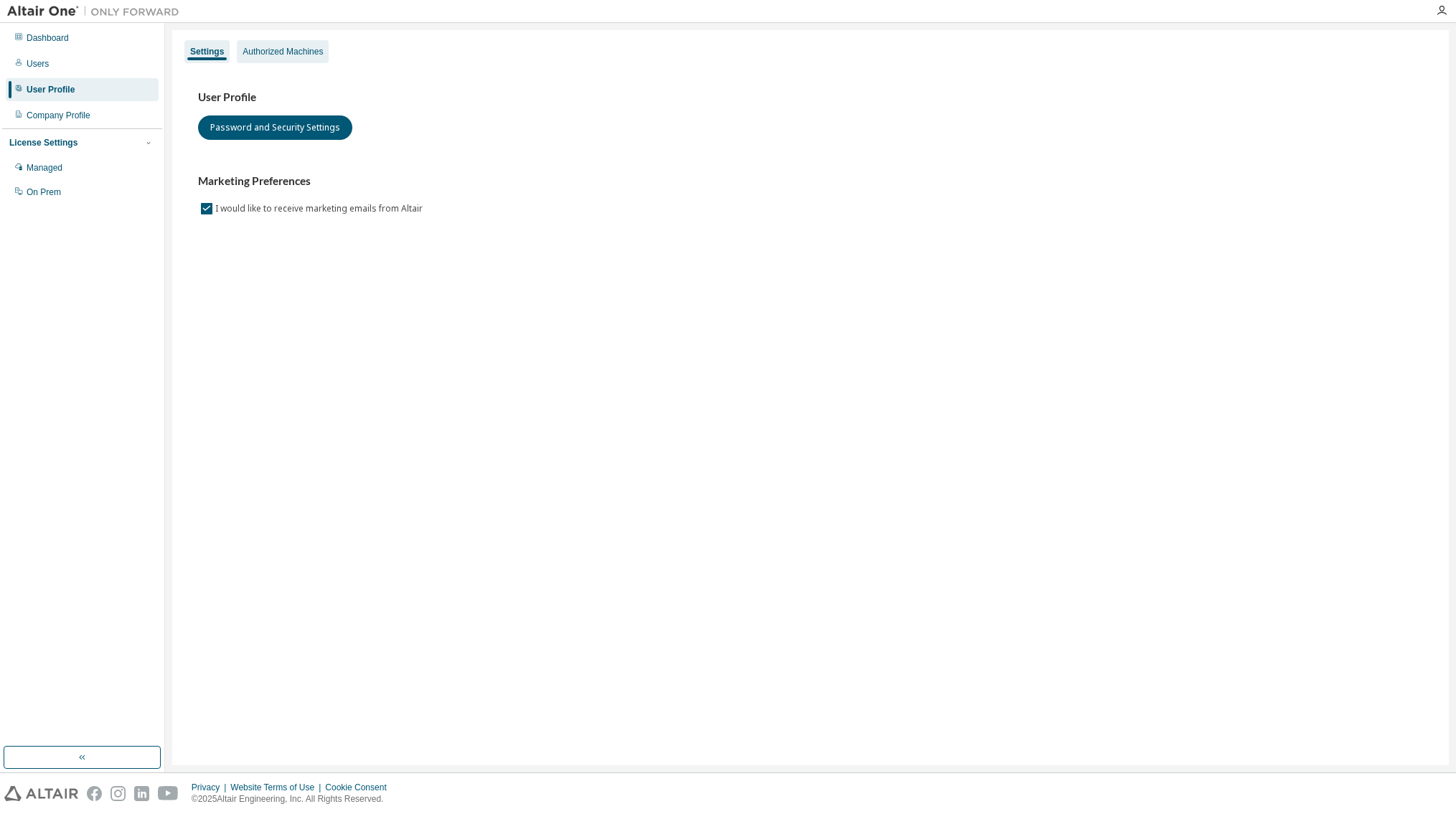
click at [276, 57] on div "Authorized Machines" at bounding box center [283, 51] width 92 height 23
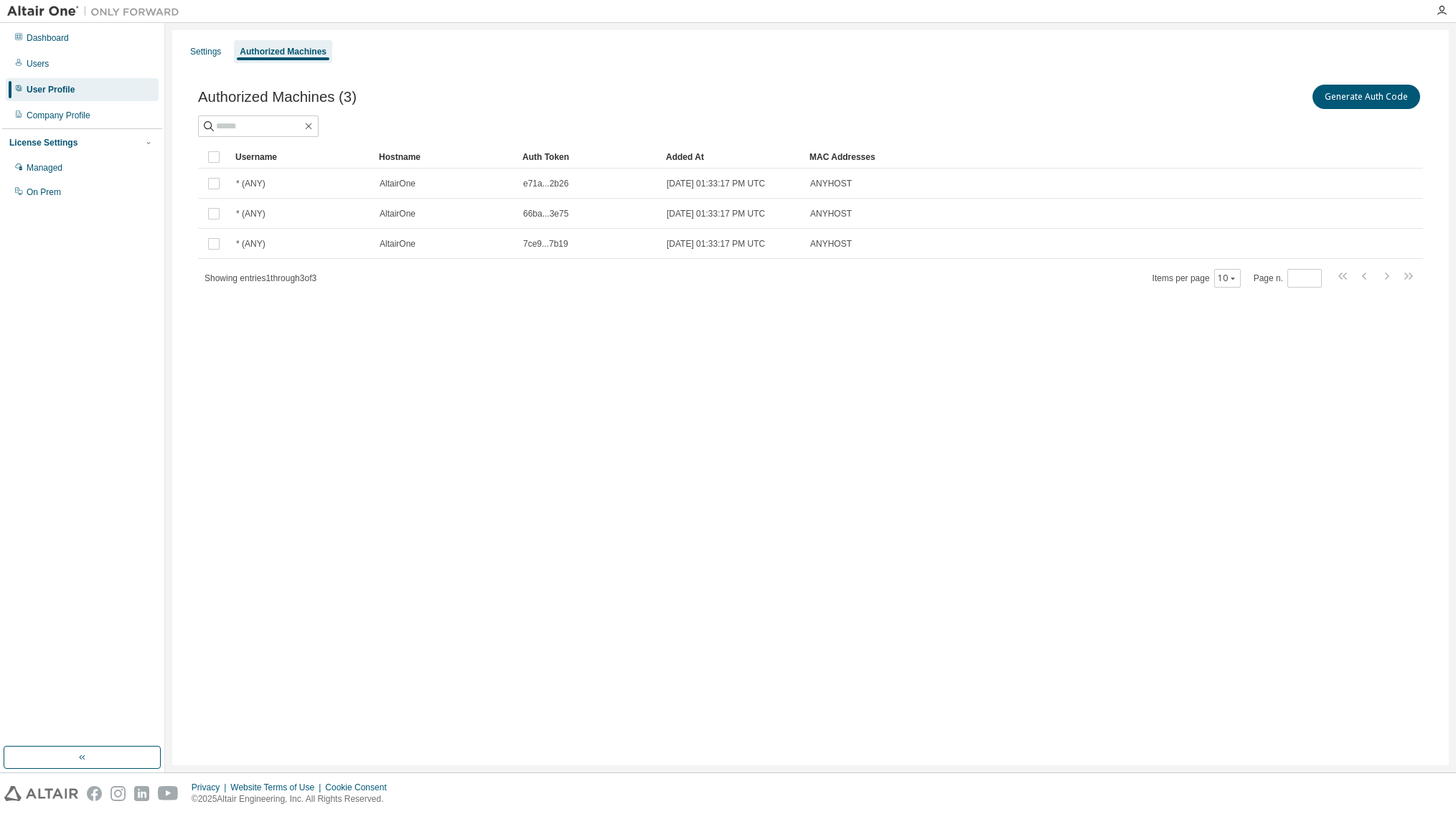
click at [481, 380] on div "Settings Authorized Machines Authorized Machines (3) Generate Auth Code Clear L…" at bounding box center [810, 397] width 1277 height 735
click at [1329, 84] on button "Generate Auth Code" at bounding box center [1366, 97] width 107 height 25
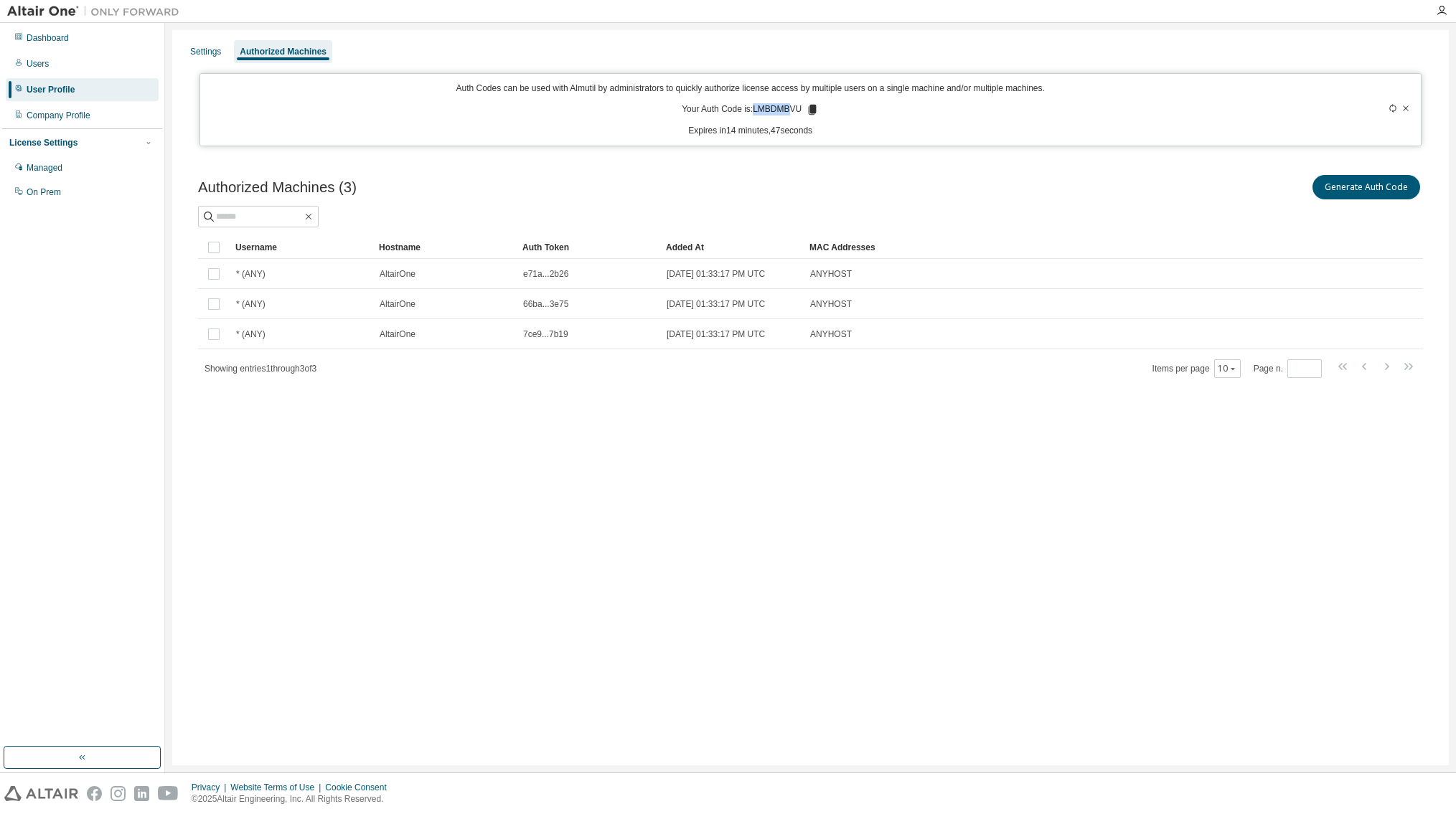
drag, startPoint x: 754, startPoint y: 112, endPoint x: 788, endPoint y: 113, distance: 34.0
click at [788, 113] on p "Your Auth Code is: LMBDMBVU" at bounding box center [750, 110] width 137 height 13
click at [813, 110] on icon at bounding box center [813, 110] width 8 height 10
click at [849, 169] on div "Authorized Machines (3) Generate Auth Code Clear Load Save Save As Field Operat…" at bounding box center [810, 285] width 1260 height 261
click at [1350, 187] on button "Generate Auth Code" at bounding box center [1366, 187] width 107 height 25
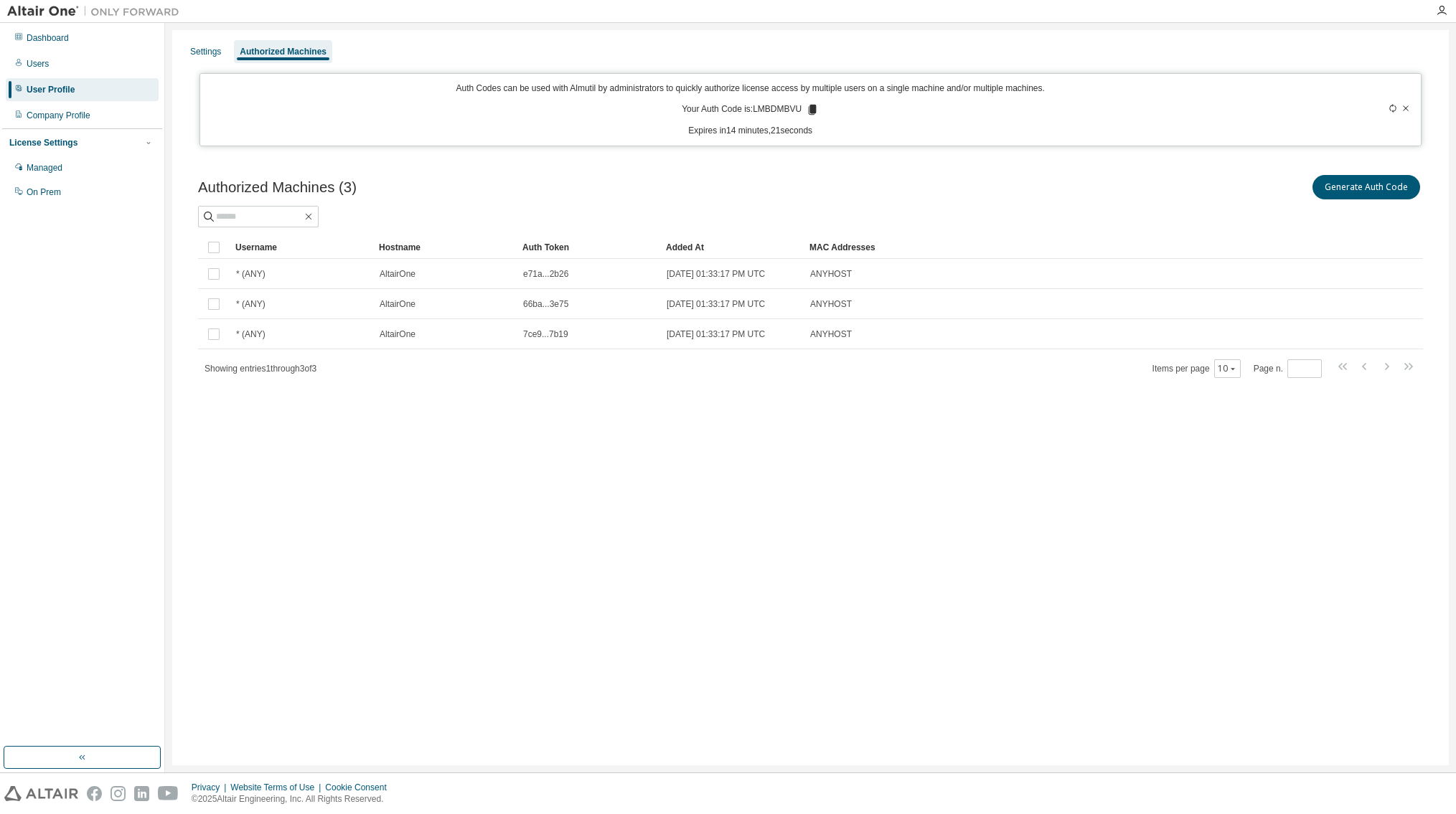
click at [1395, 107] on icon at bounding box center [1392, 108] width 8 height 8
click at [1144, 188] on div "Generate Auth Code" at bounding box center [1117, 187] width 613 height 30
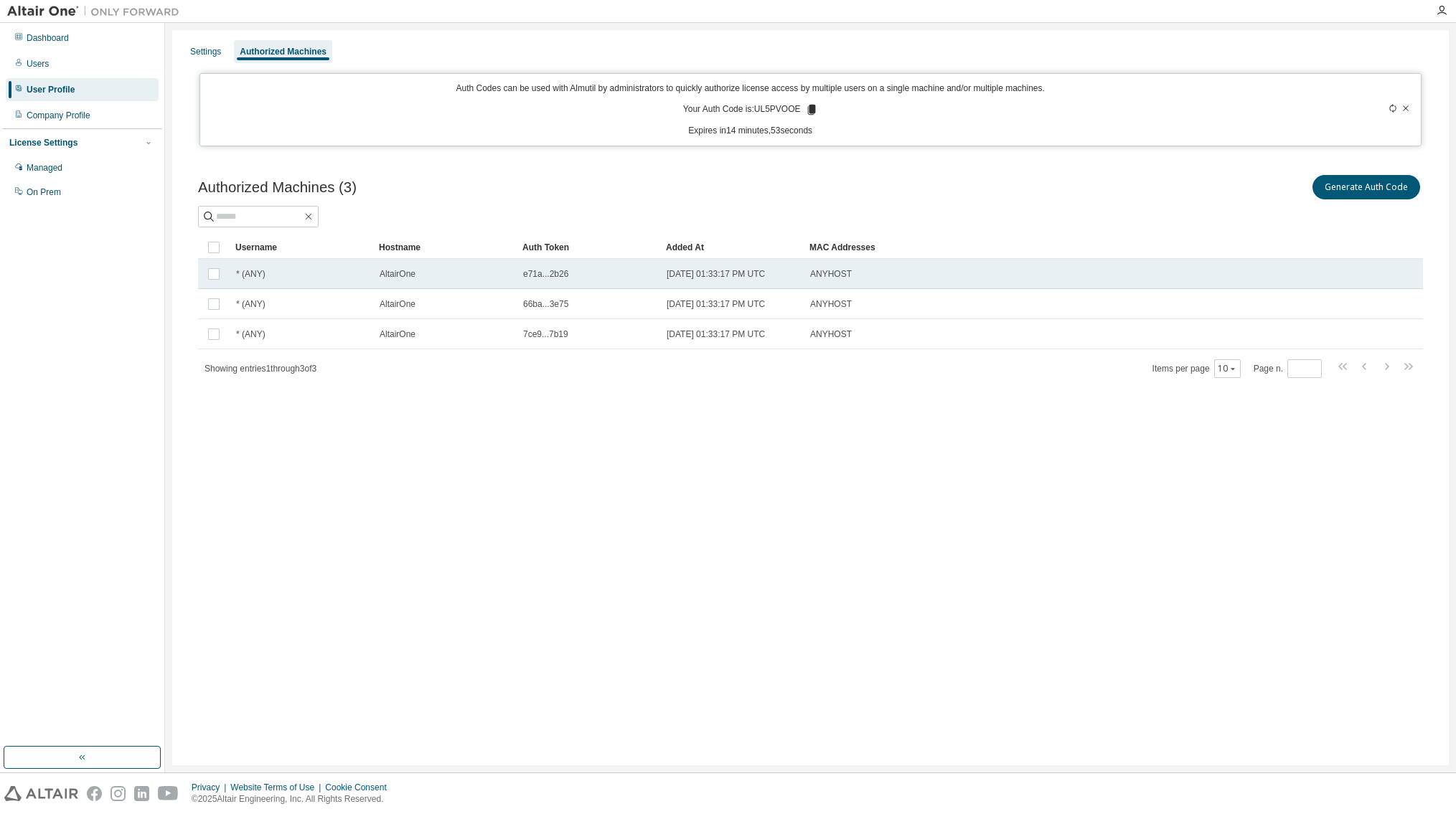
click at [386, 279] on span "AltairOne" at bounding box center [397, 274] width 36 height 11
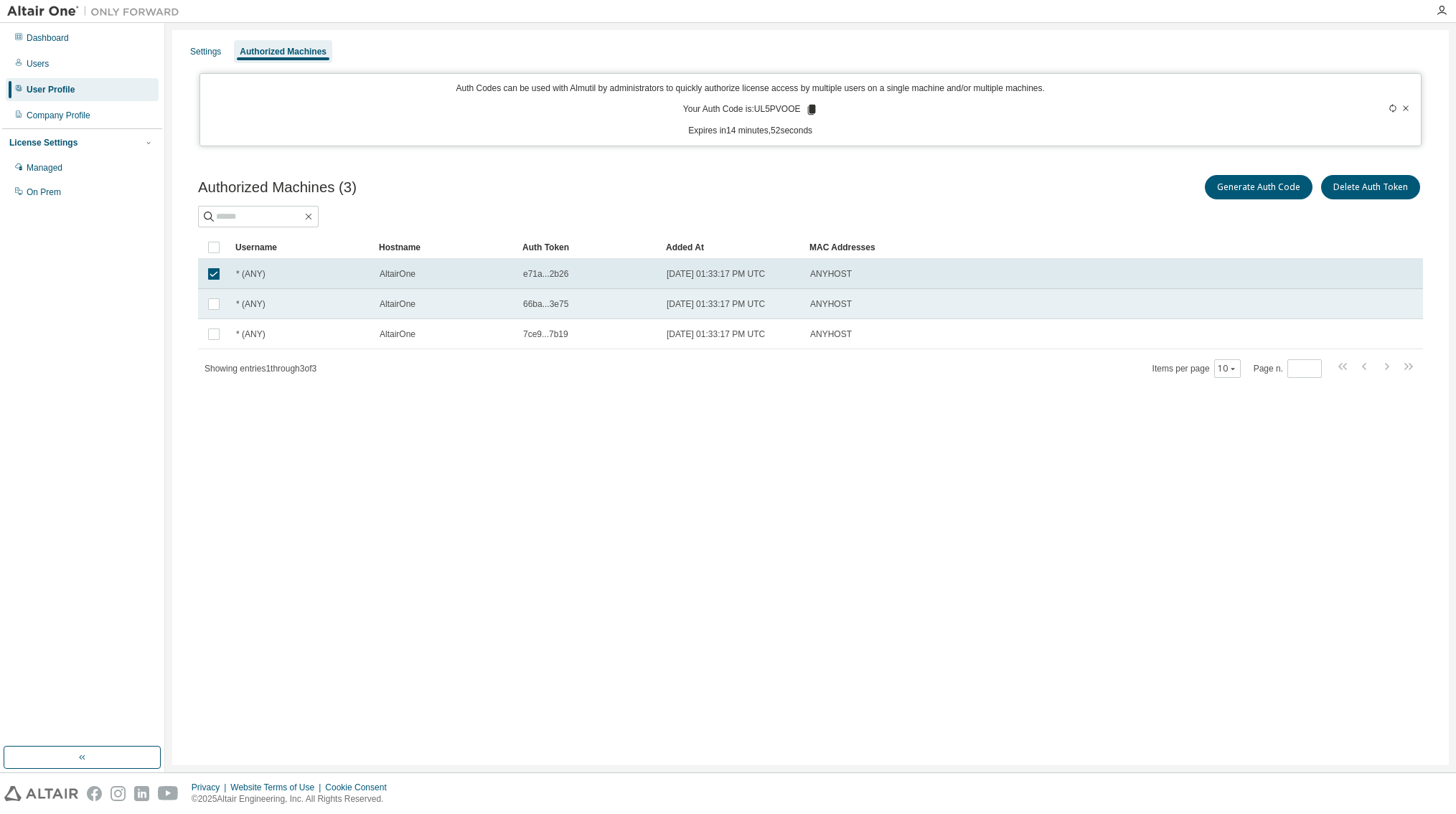
click at [391, 307] on span "AltairOne" at bounding box center [397, 304] width 36 height 11
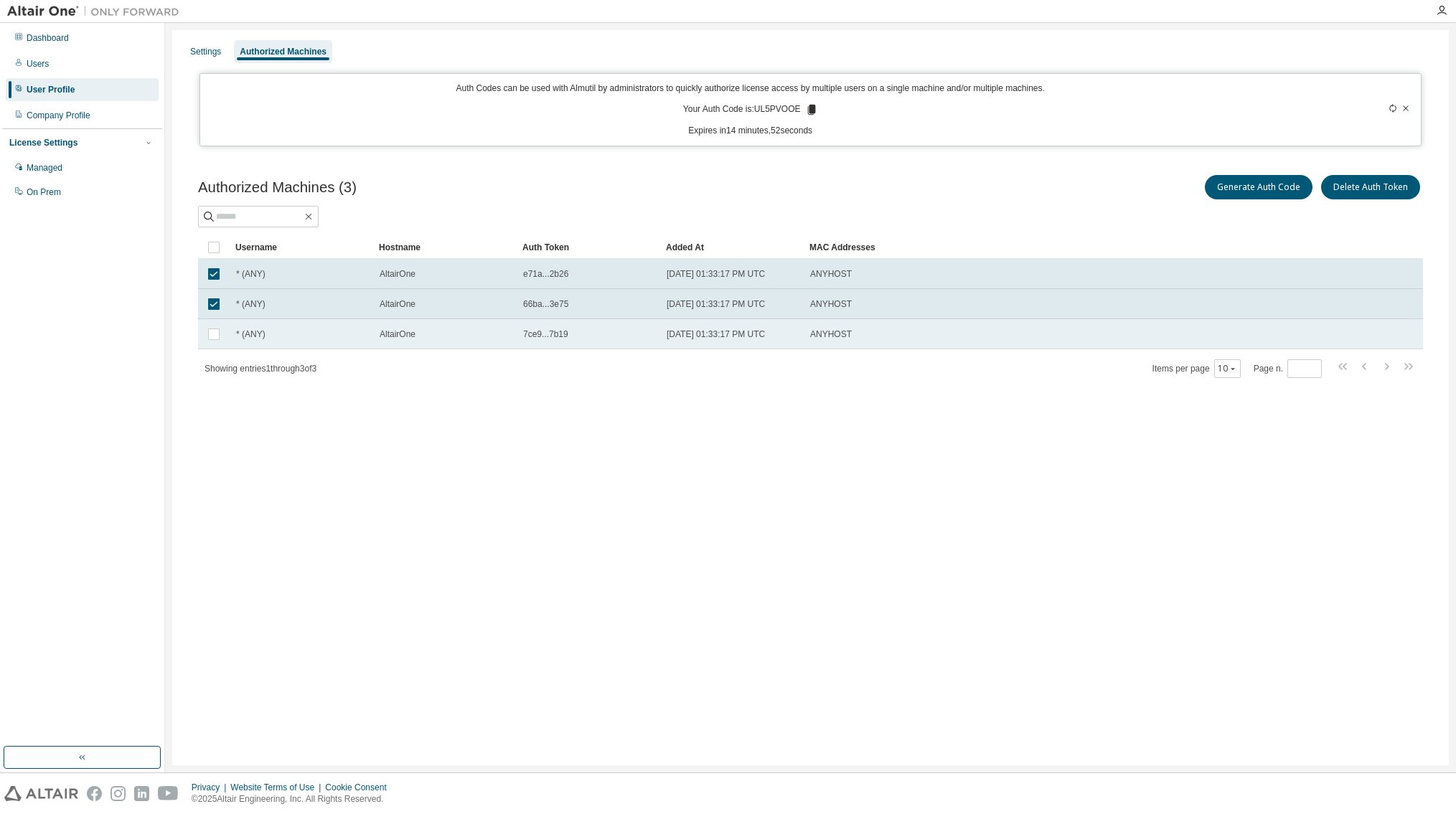
click at [386, 332] on span "AltairOne" at bounding box center [397, 334] width 36 height 11
click at [436, 205] on div "Authorized Machines (3) Generate Auth Code Delete Auth Token" at bounding box center [810, 200] width 1225 height 55
click at [444, 206] on div at bounding box center [810, 217] width 1225 height 21
click at [412, 196] on div "Authorized Machines (3) Generate Auth Code Delete Auth Token" at bounding box center [810, 187] width 1225 height 30
click at [202, 52] on div "Settings" at bounding box center [205, 51] width 31 height 11
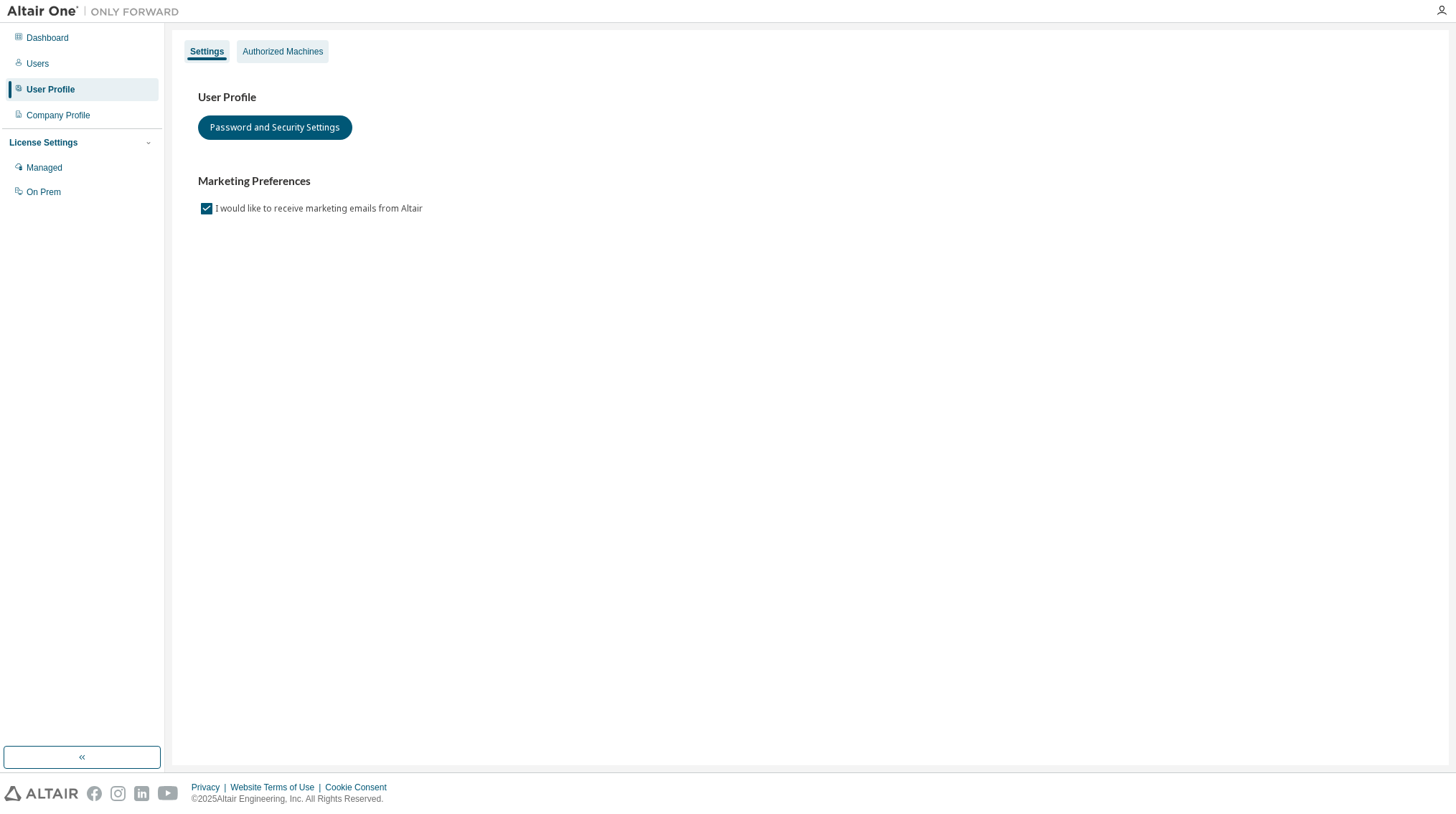
click at [264, 51] on div "Authorized Machines" at bounding box center [282, 51] width 81 height 11
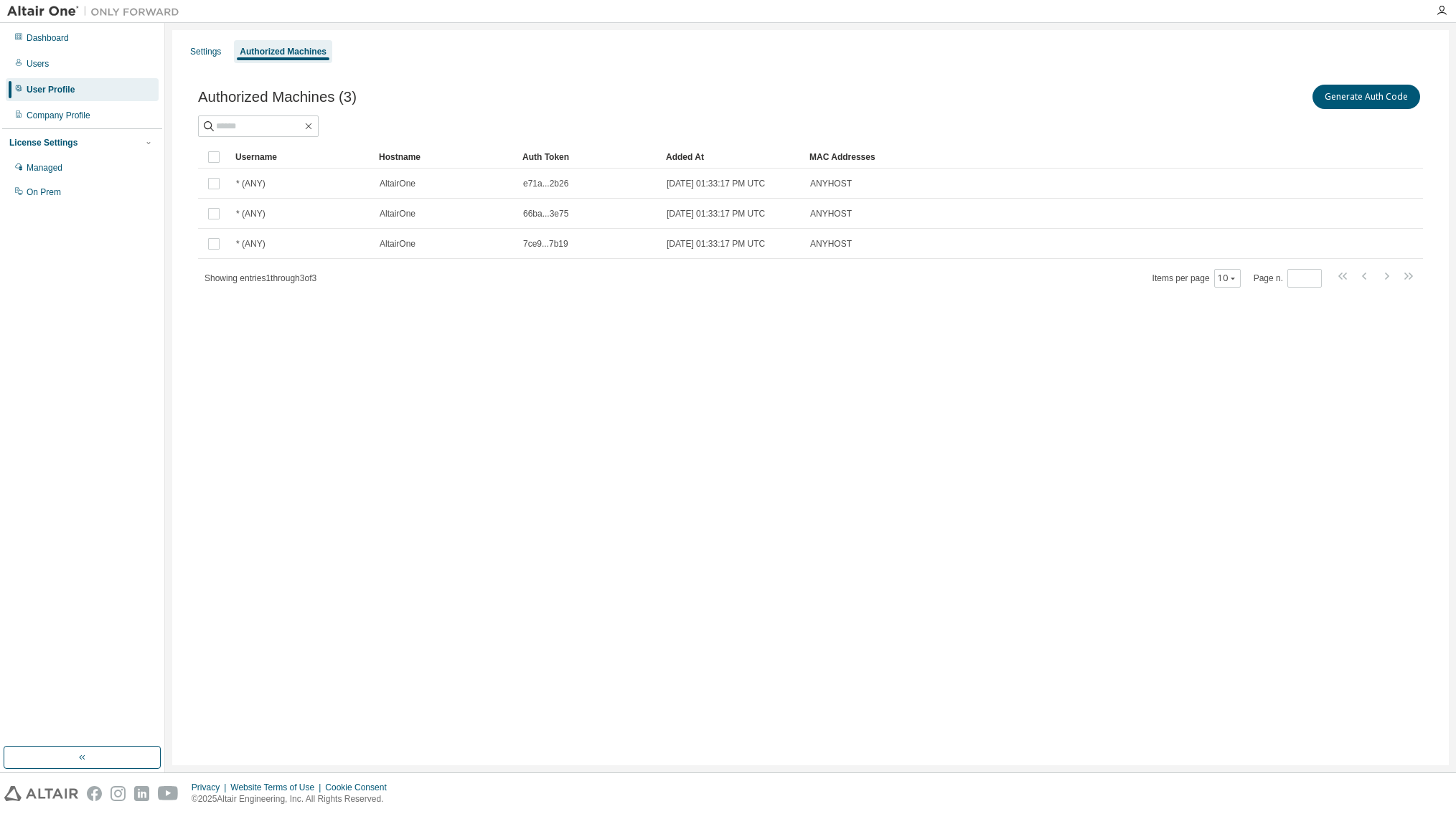
click at [1003, 400] on div "Settings Authorized Machines Authorized Machines (3) Generate Auth Code Clear L…" at bounding box center [810, 397] width 1277 height 735
